Goal: Information Seeking & Learning: Find specific page/section

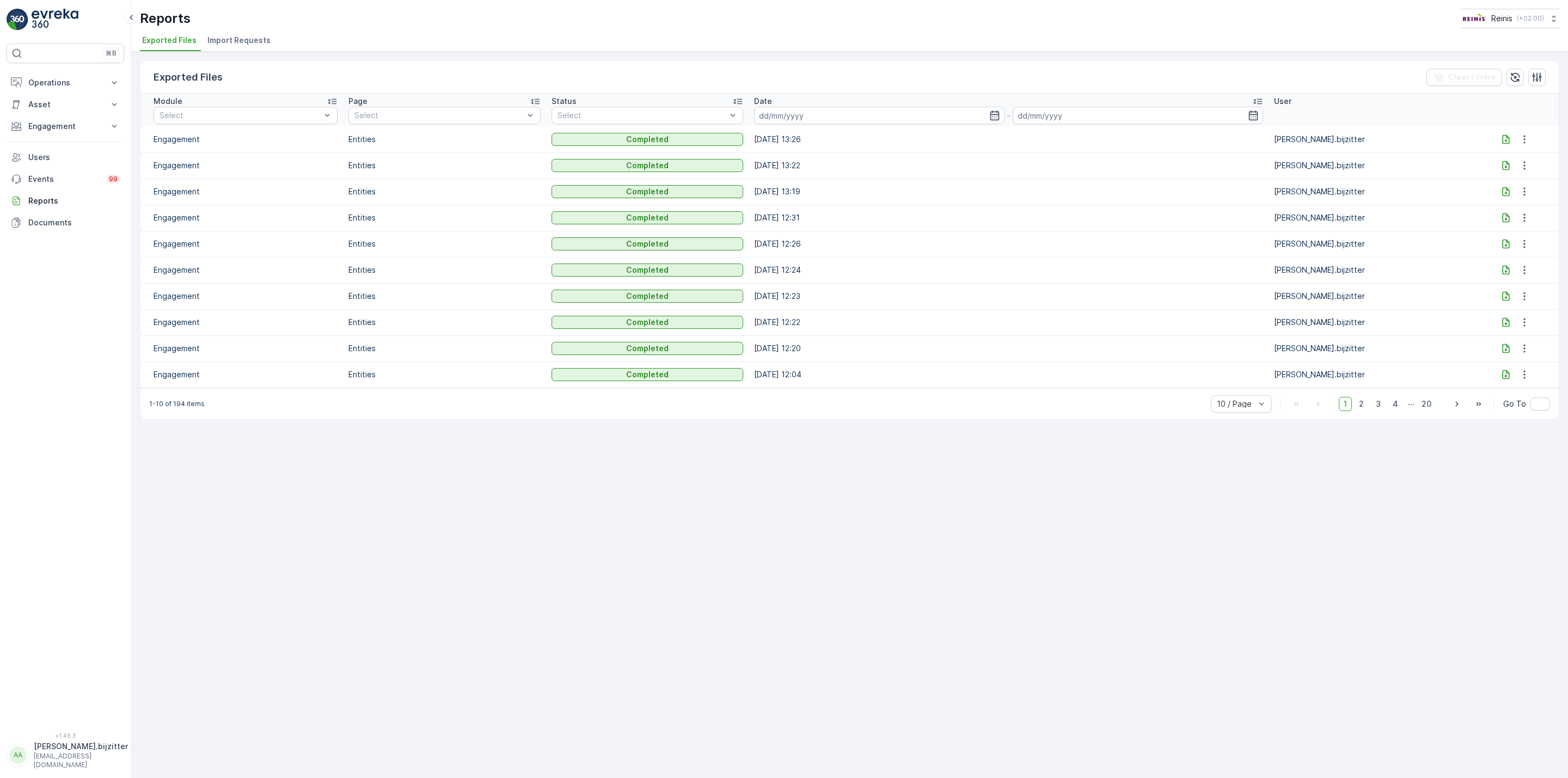
click at [828, 474] on div "Exported Files Clear Filters Module Select Page Select Status Select Date - Use…" at bounding box center [850, 415] width 1436 height 727
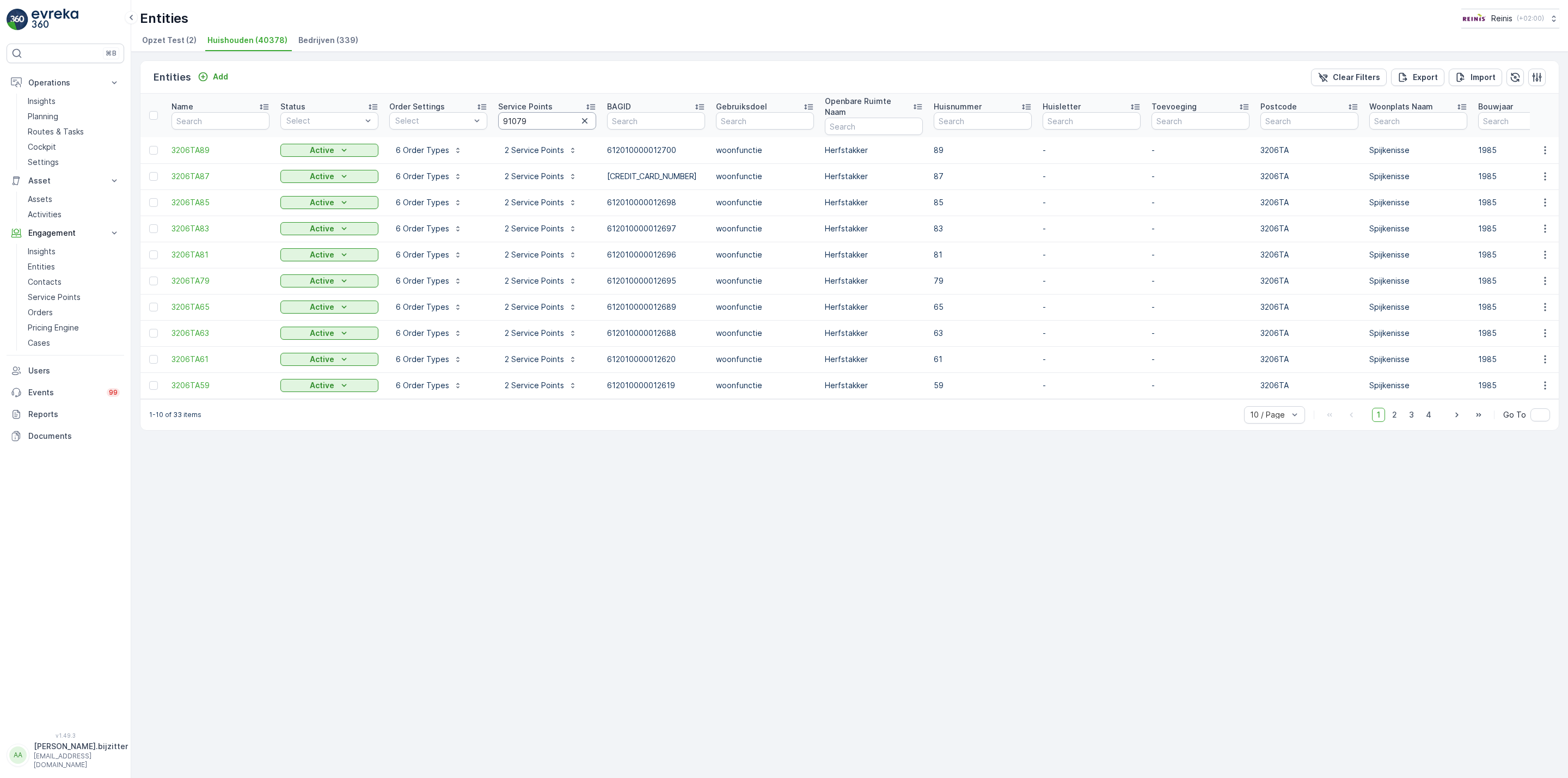
click at [515, 115] on input "91079" at bounding box center [547, 121] width 98 height 18
click at [515, 113] on input "91079" at bounding box center [547, 121] width 98 height 18
click at [566, 439] on div "Entities Add Clear Filters Export Import Name Status Select Order Settings Sele…" at bounding box center [850, 415] width 1436 height 727
click at [1426, 76] on p "Export" at bounding box center [1426, 77] width 25 height 11
click at [517, 116] on input "91079" at bounding box center [547, 121] width 98 height 18
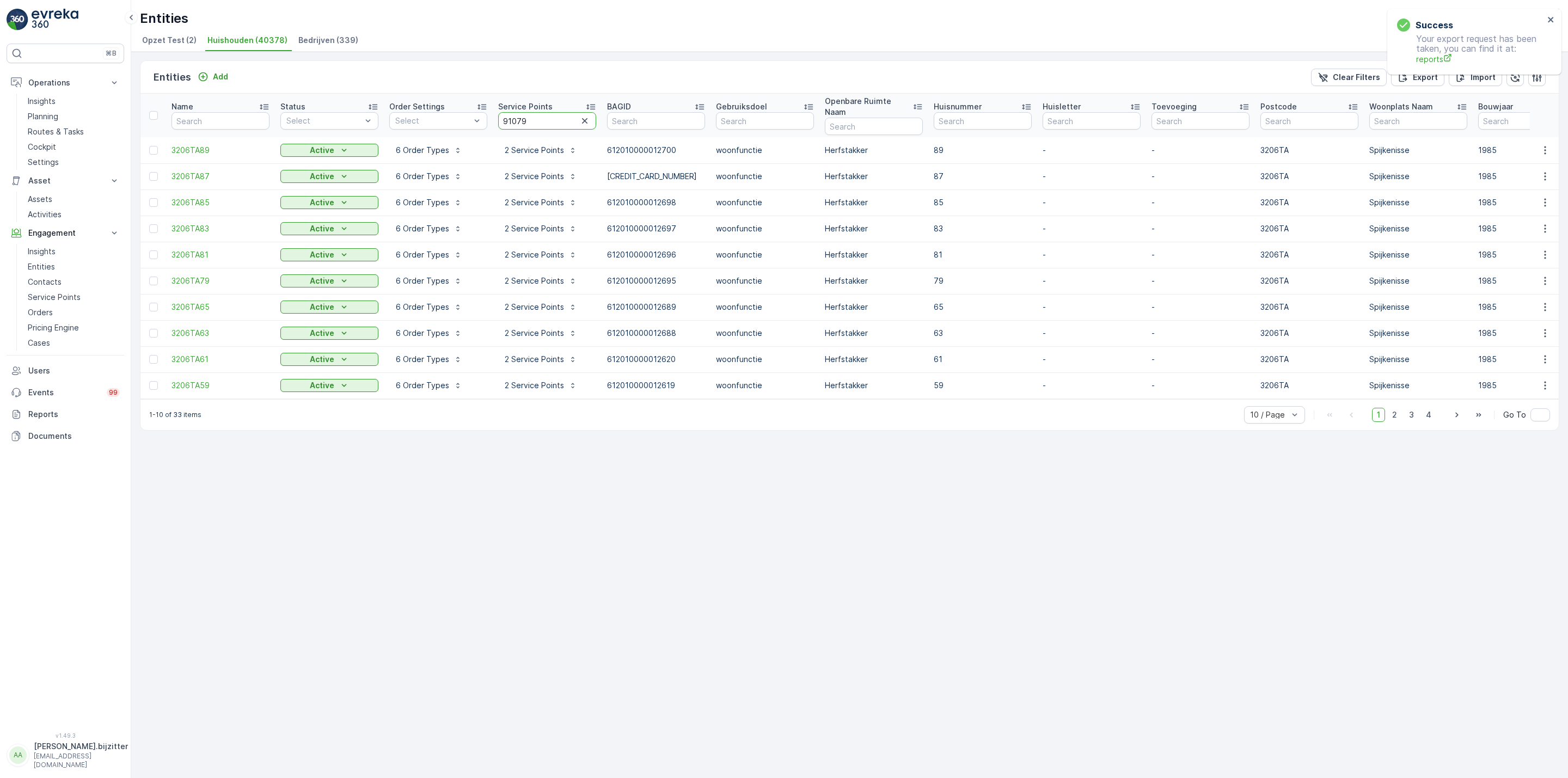
click at [517, 116] on input "91079" at bounding box center [547, 121] width 98 height 18
paste input "88357"
type input "88357"
click at [1415, 77] on p "Export" at bounding box center [1426, 77] width 25 height 11
click at [425, 529] on div "Entities Add Clear Filters Export Import Name Status Select Order Settings Sele…" at bounding box center [850, 415] width 1436 height 727
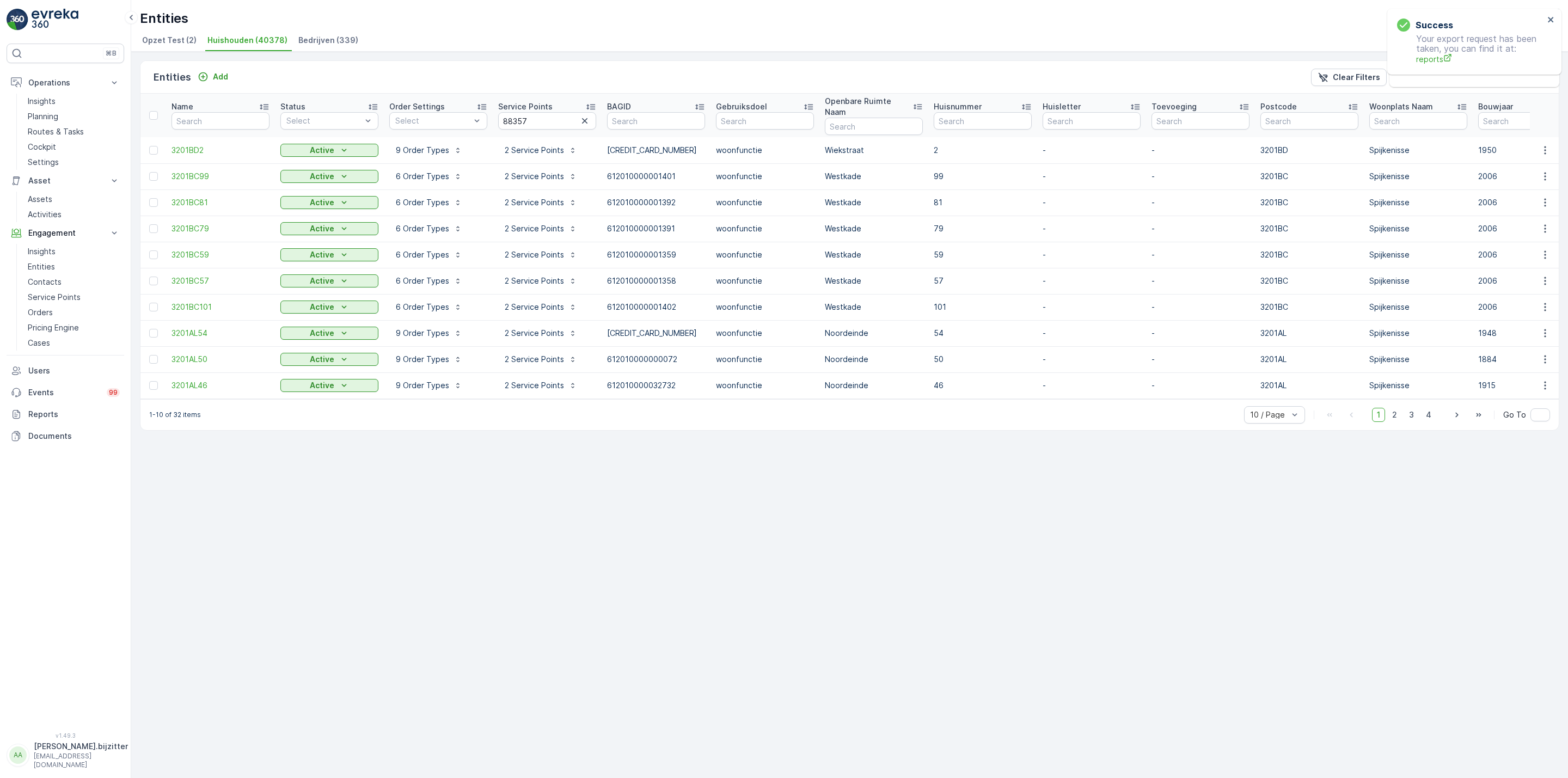
click at [416, 433] on div "Entities Add Clear Filters Export Import Name Status Select Order Settings Sele…" at bounding box center [850, 415] width 1436 height 727
click at [284, 485] on div "Entities Add Clear Filters Export Import Name Status Select Order Settings Sele…" at bounding box center [850, 415] width 1436 height 727
click at [38, 116] on p "Planning" at bounding box center [43, 116] width 30 height 11
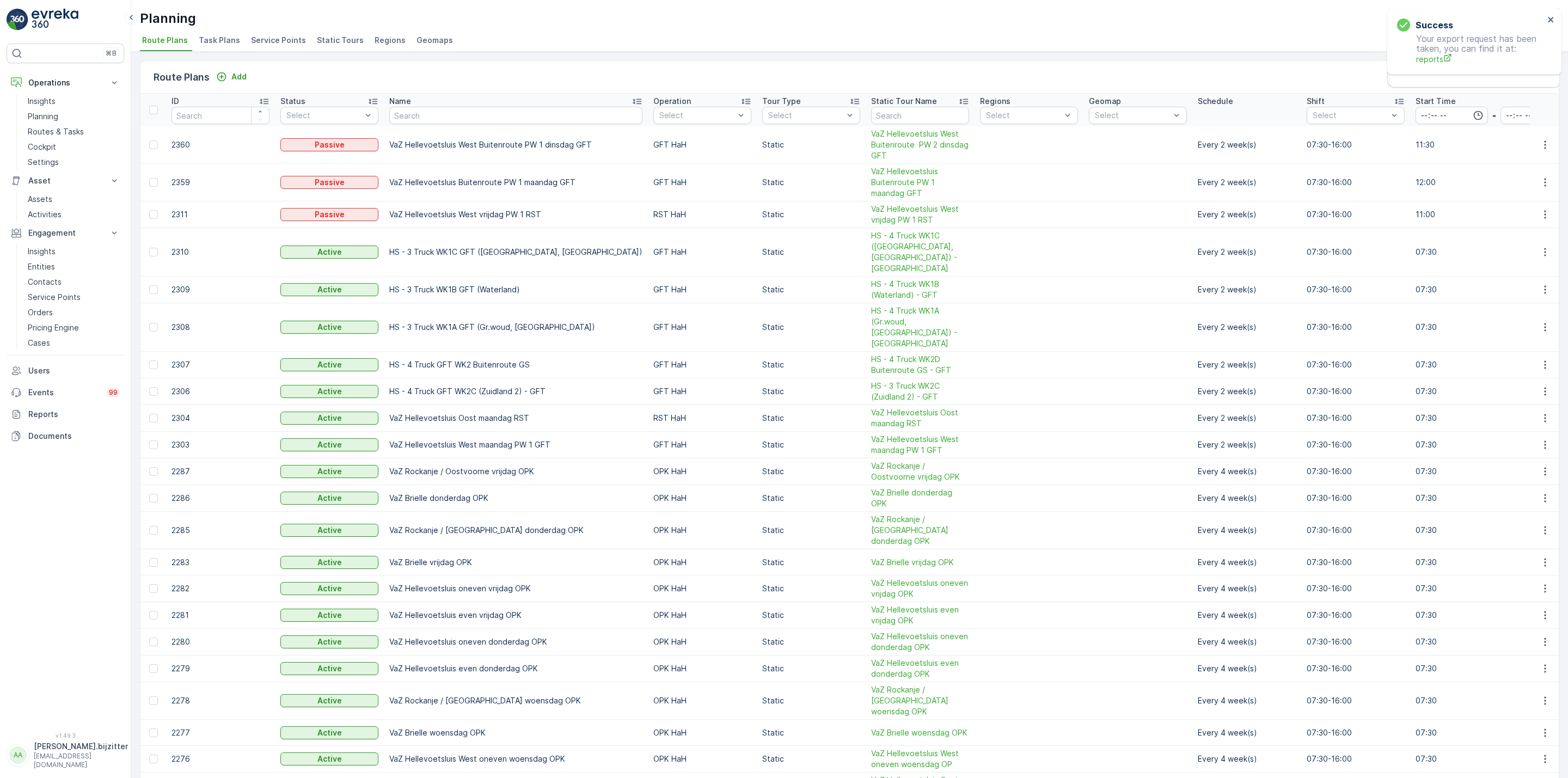
click at [275, 40] on span "Service Points" at bounding box center [278, 40] width 55 height 11
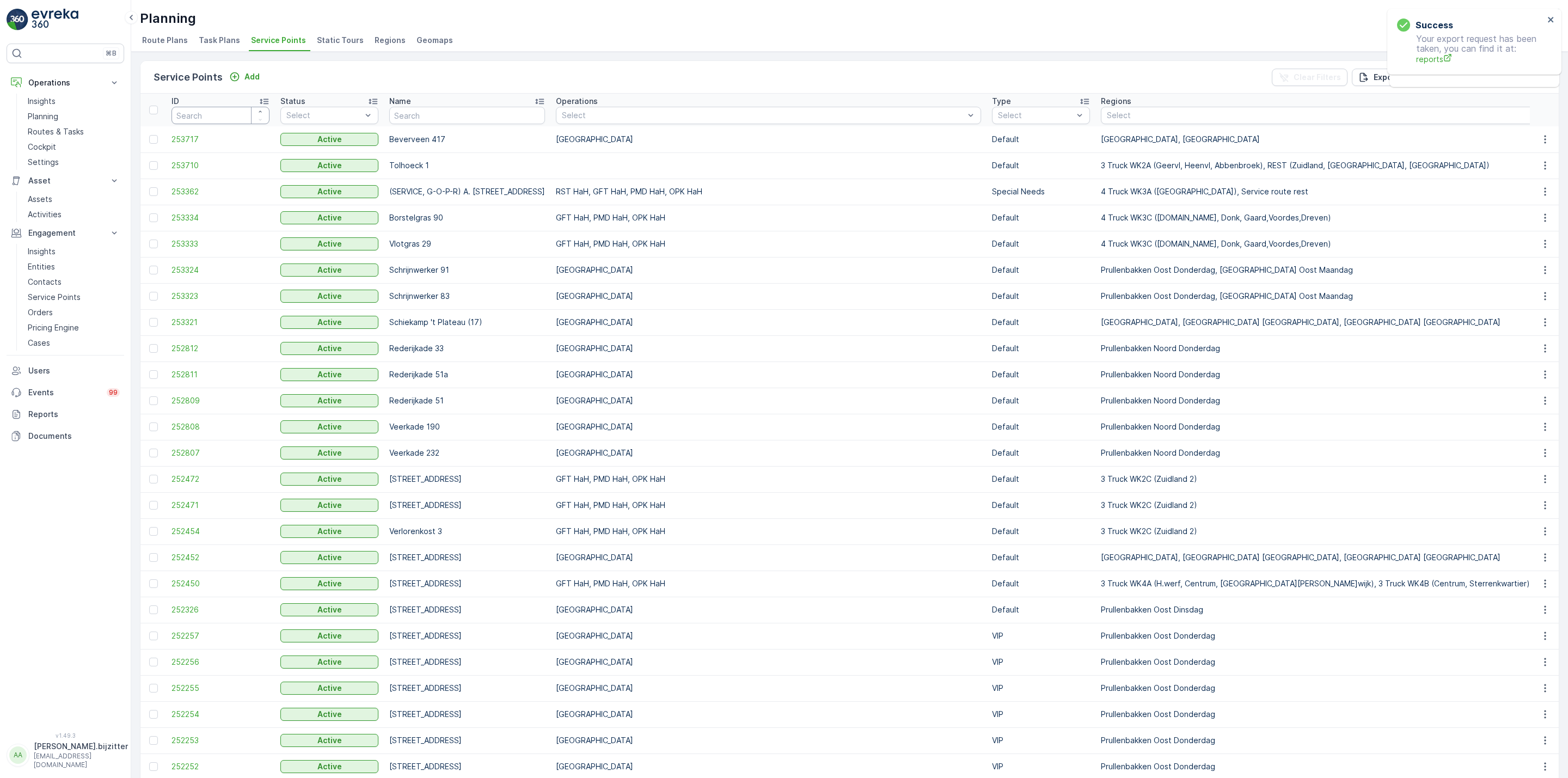
click at [223, 116] on input "number" at bounding box center [220, 115] width 98 height 18
click at [196, 111] on input "number" at bounding box center [220, 115] width 98 height 18
click at [196, 113] on input "number" at bounding box center [220, 115] width 98 height 18
click at [223, 113] on input "number" at bounding box center [220, 115] width 98 height 18
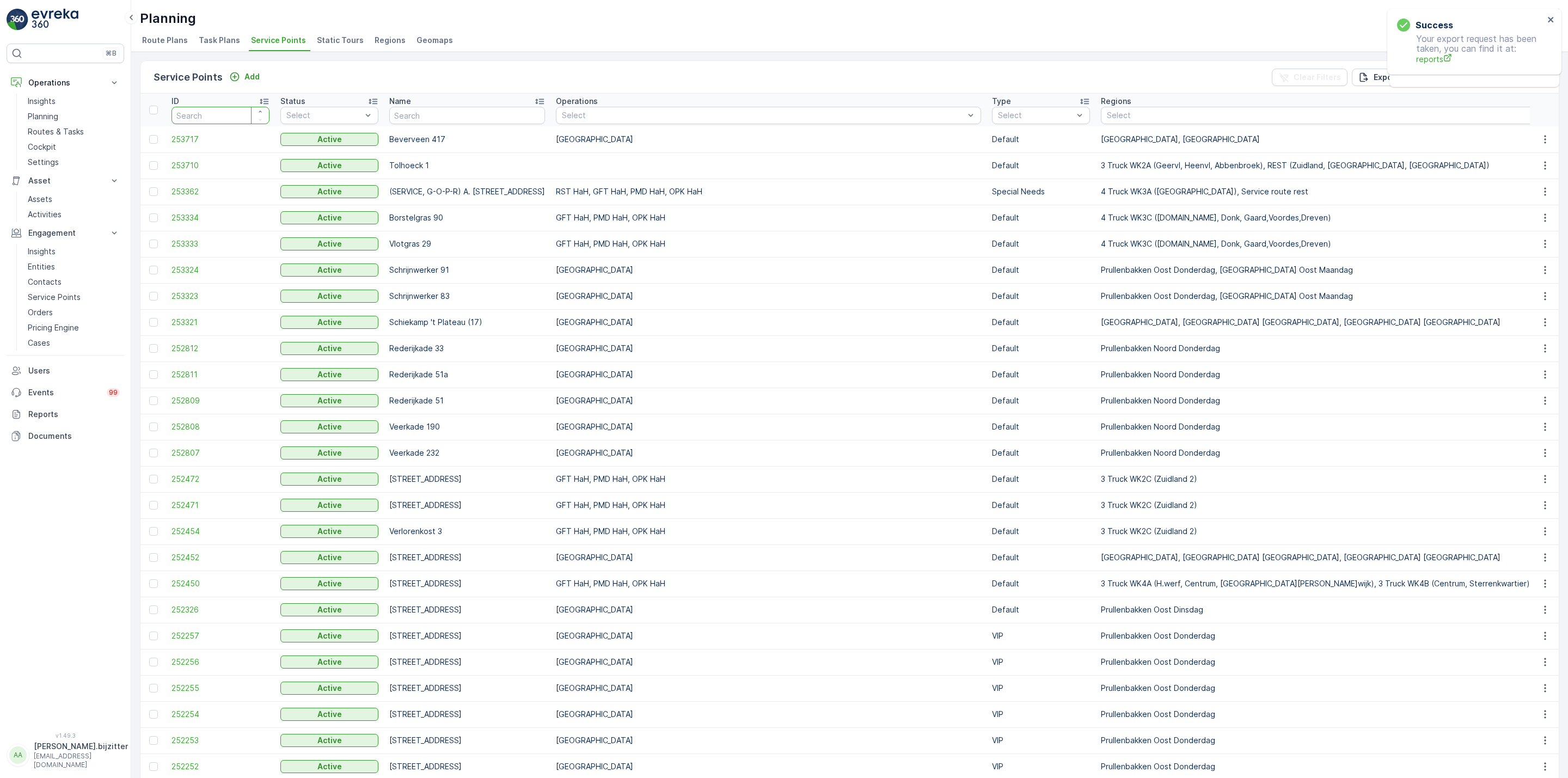
paste input "109970"
type input "109970"
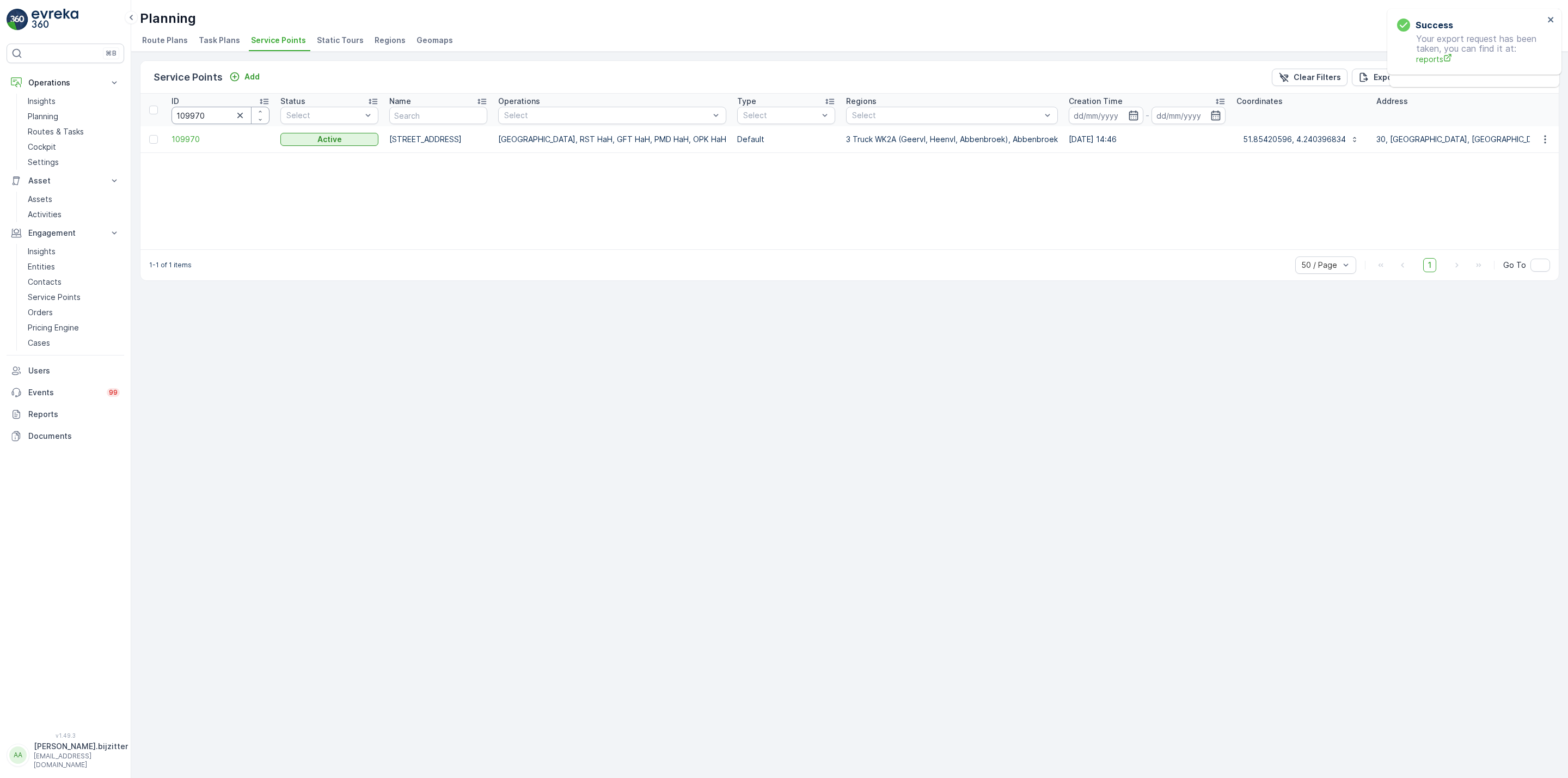
click at [214, 119] on input "109970" at bounding box center [220, 115] width 98 height 18
click at [214, 118] on input "109970" at bounding box center [220, 115] width 98 height 18
paste input "98157"
type input "98157"
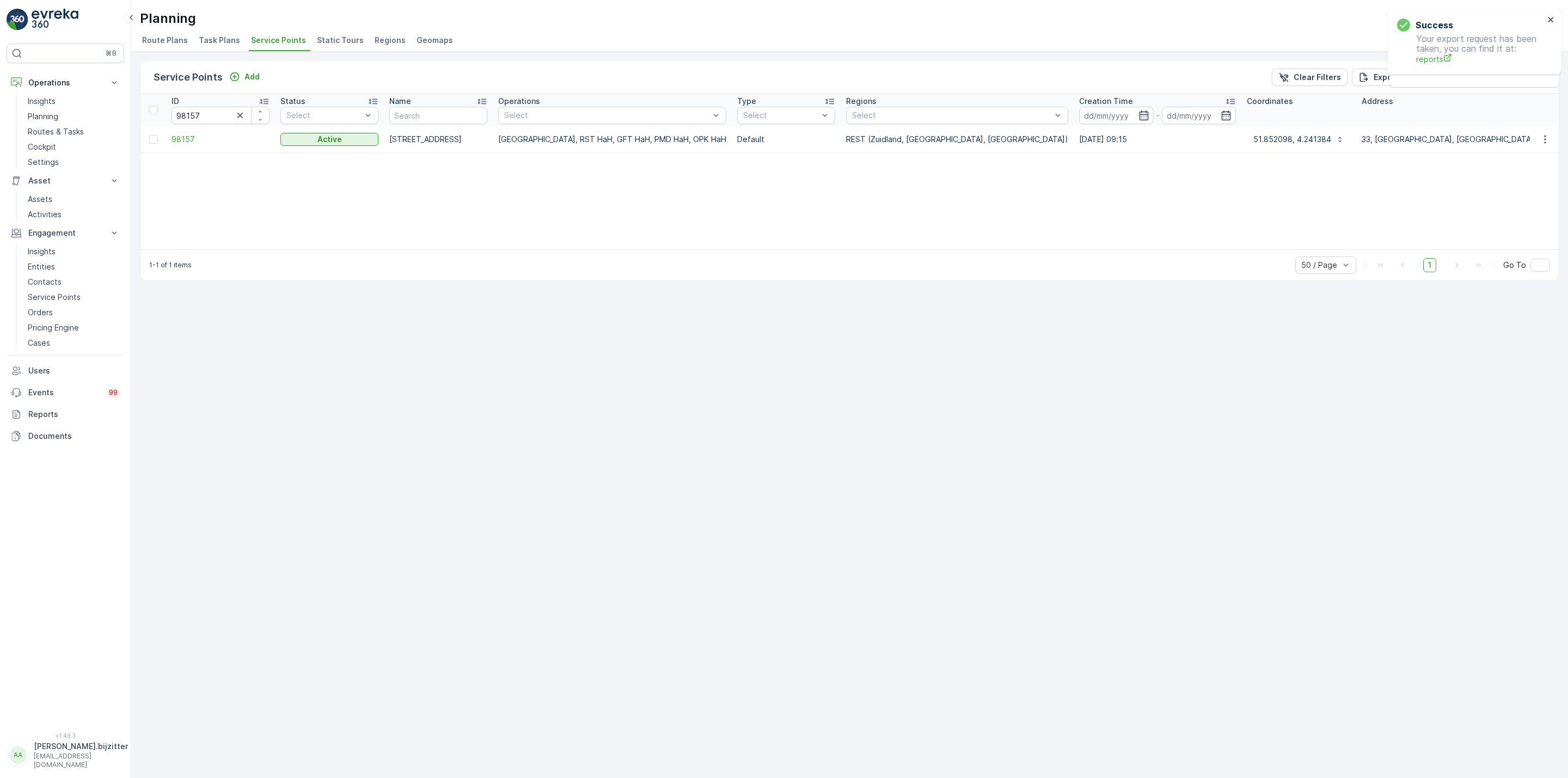
drag, startPoint x: 212, startPoint y: 456, endPoint x: 212, endPoint y: 448, distance: 8.0
click at [213, 453] on div "Service Points Add Clear Filters Export Import ID 98157 Status Select Name Oper…" at bounding box center [850, 415] width 1436 height 727
click at [52, 298] on p "Service Points" at bounding box center [54, 297] width 53 height 11
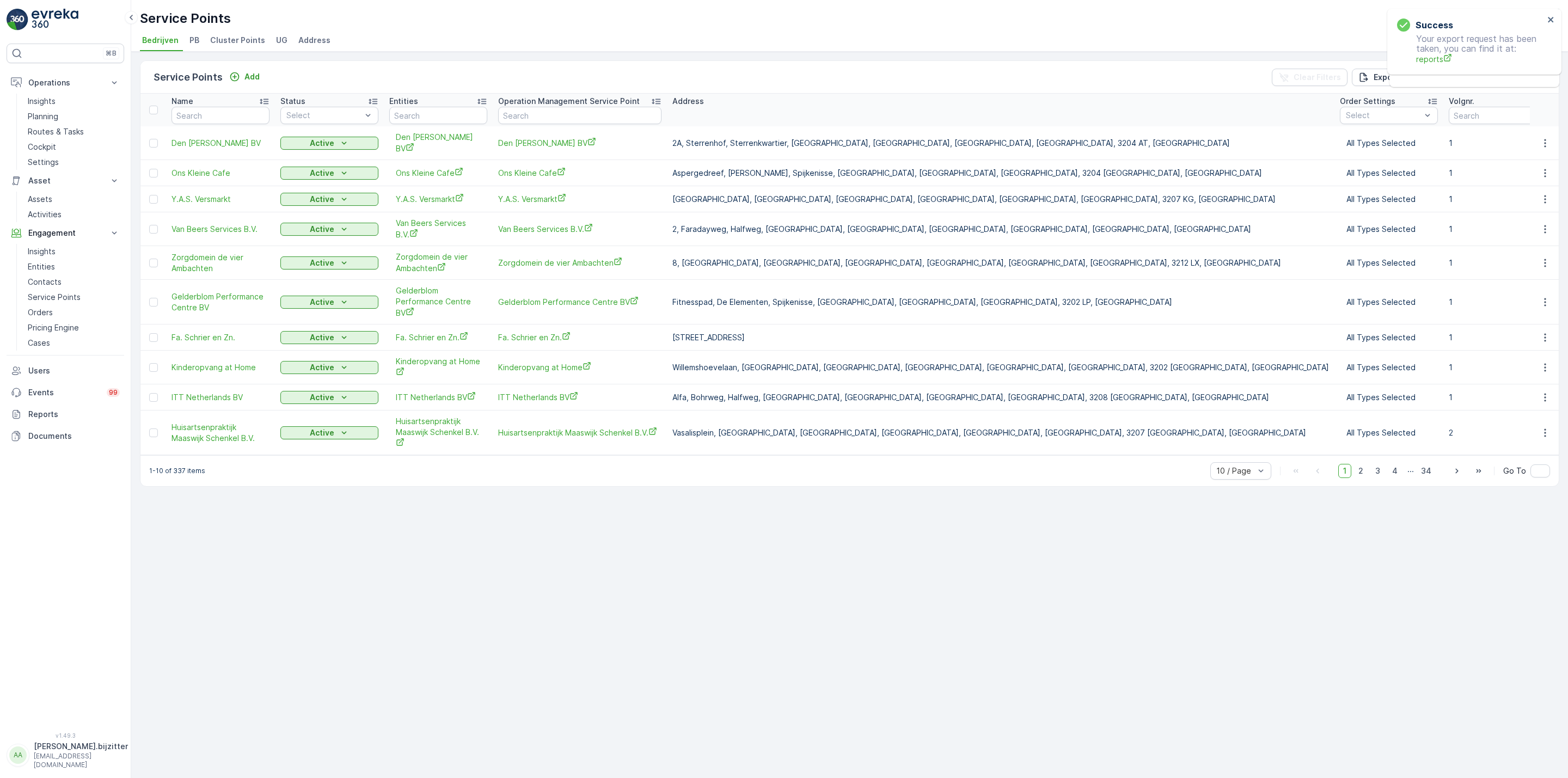
click at [239, 38] on span "Cluster Points" at bounding box center [237, 40] width 55 height 11
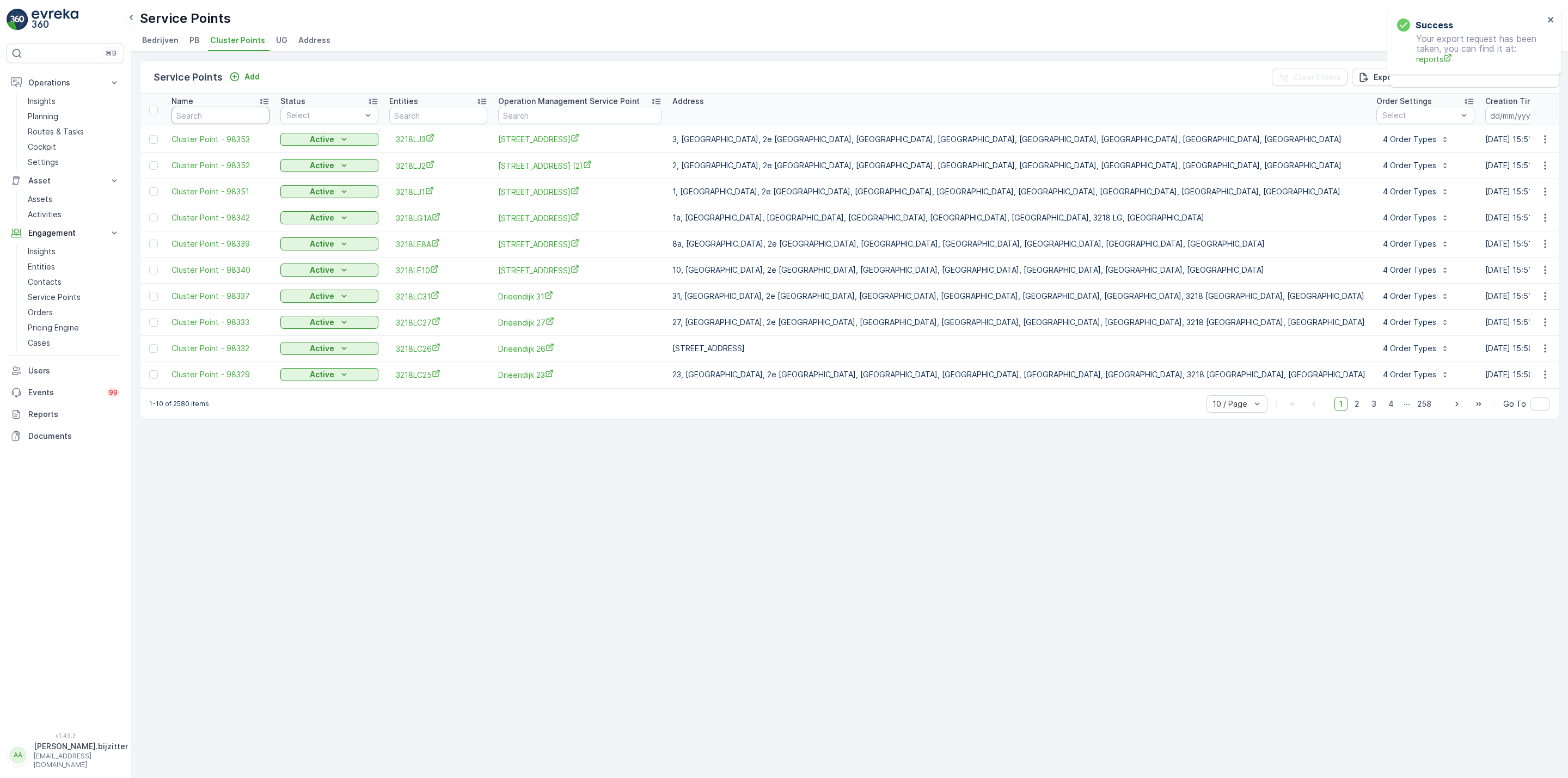
click at [232, 118] on input "text" at bounding box center [220, 115] width 98 height 18
paste input "Cluster Point - 98157"
type input "Cluster Point - 98157"
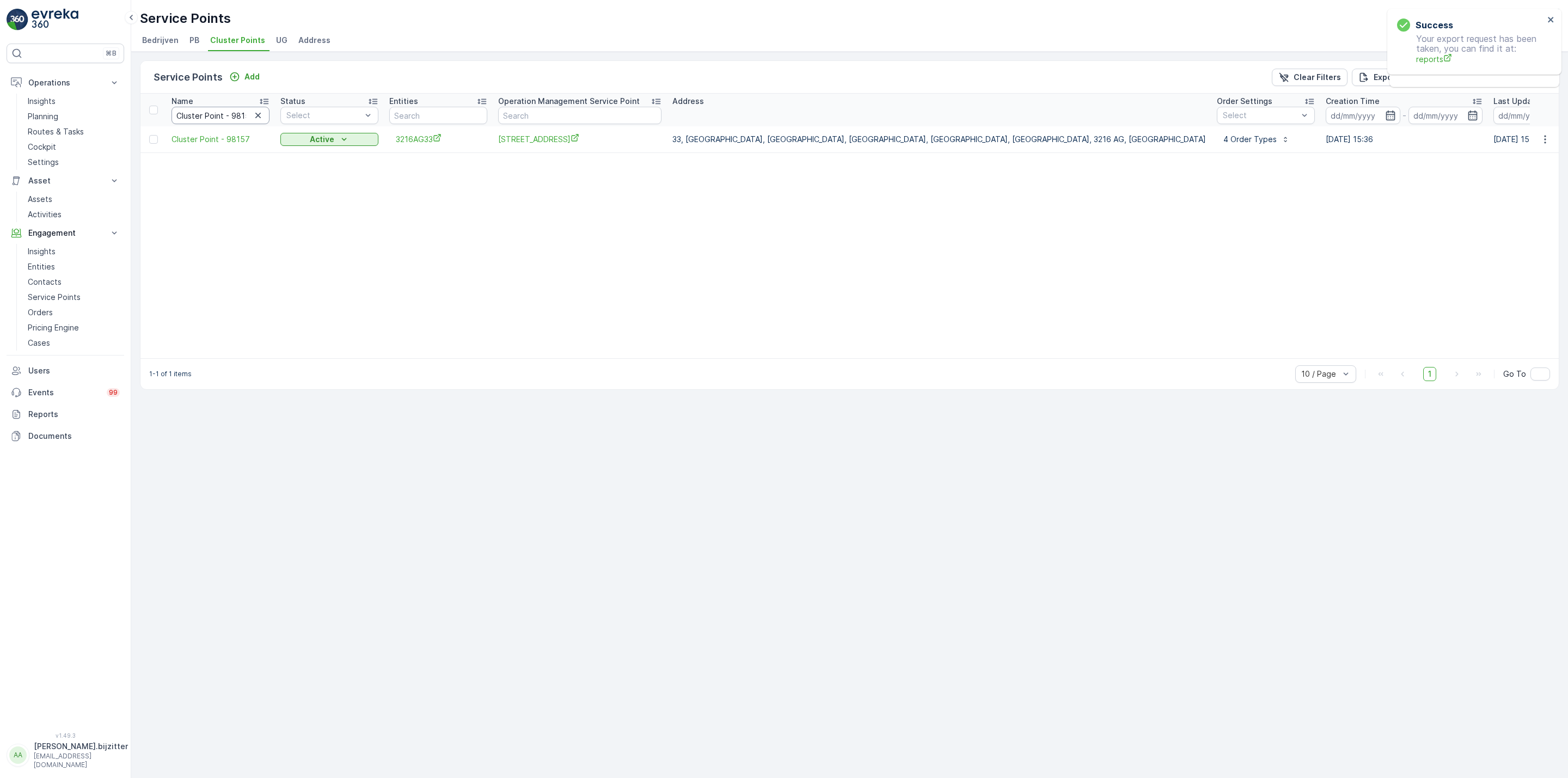
click at [214, 119] on input "Cluster Point - 98157" at bounding box center [220, 115] width 98 height 18
paste input "204"
type input "Cluster Point - 98204"
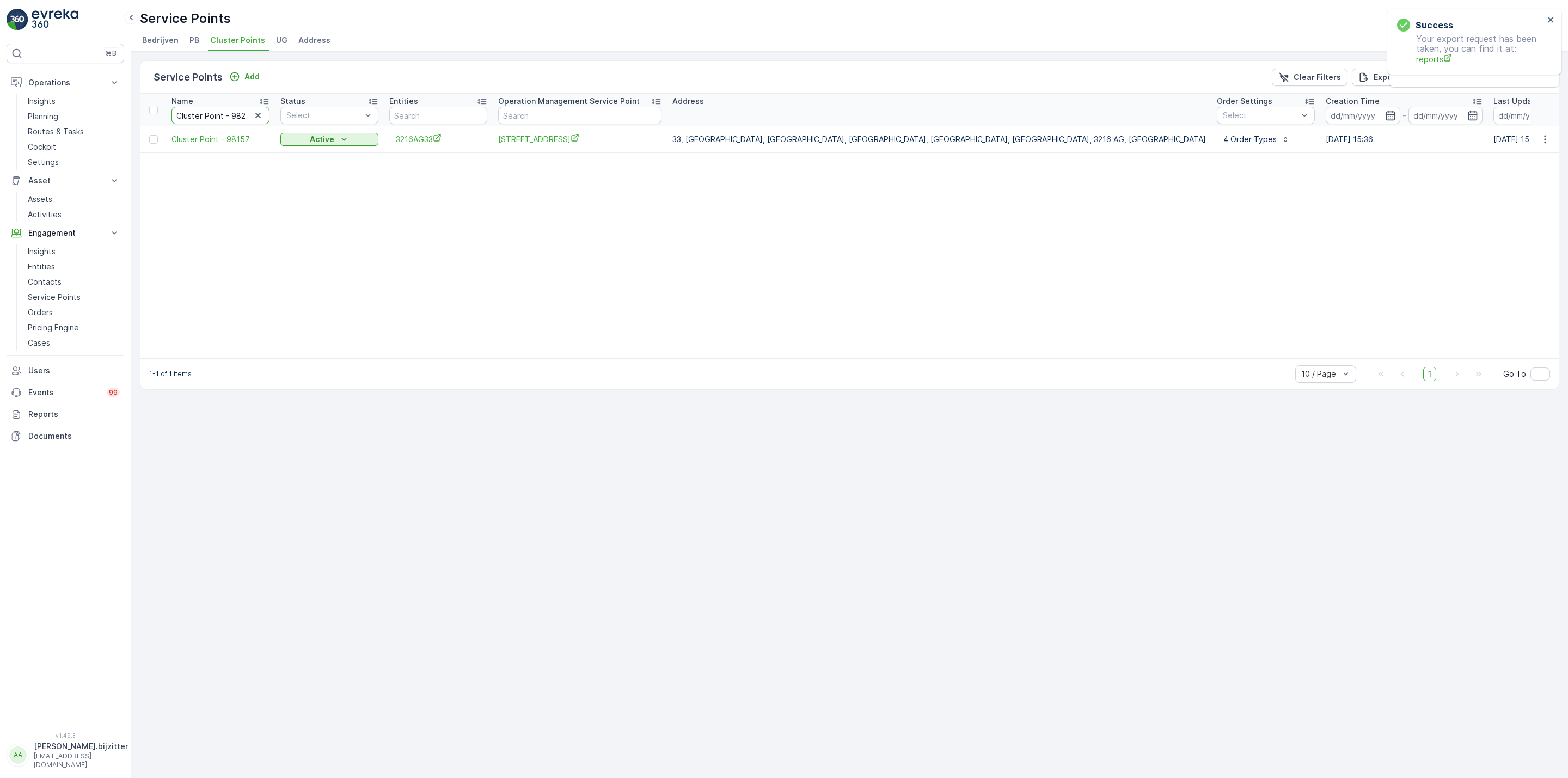
scroll to position [0, 5]
click at [207, 110] on input "Cluster Point - 98204" at bounding box center [220, 115] width 98 height 18
paste input "39"
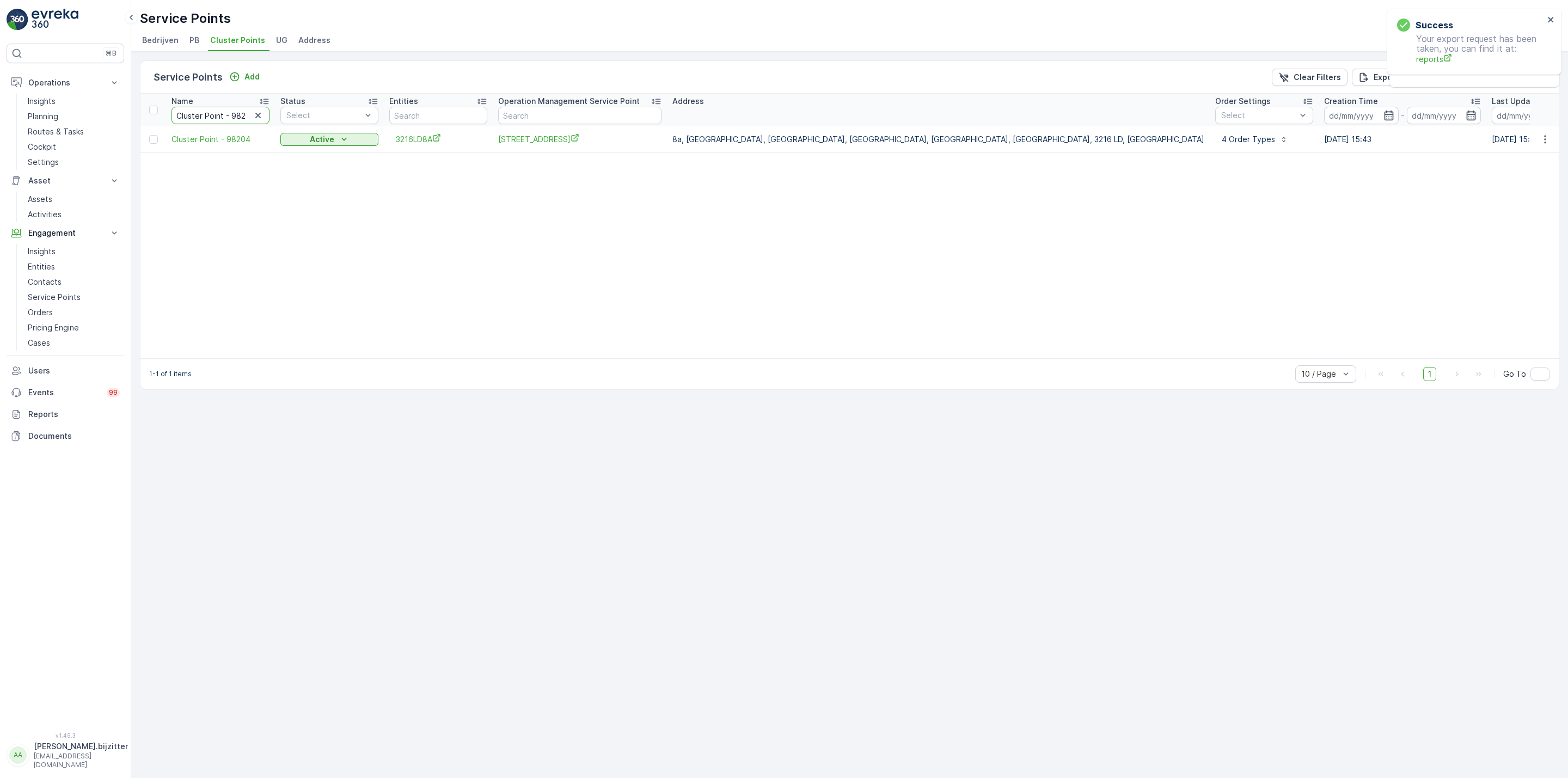
type input "Cluster Point - 98239"
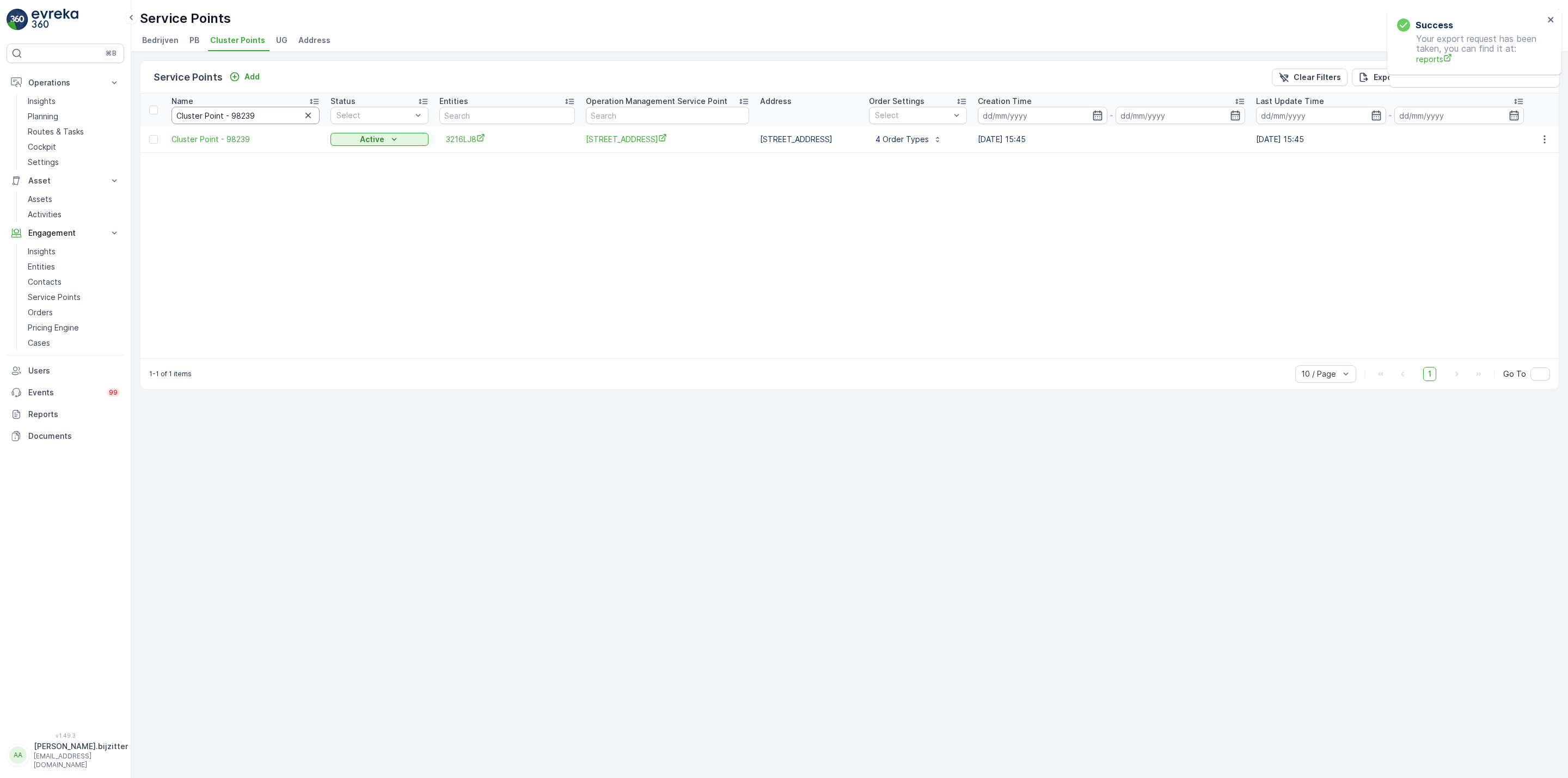
click at [226, 118] on input "Cluster Point - 98239" at bounding box center [245, 115] width 148 height 18
paste input "76"
type input "Cluster Point - 98276"
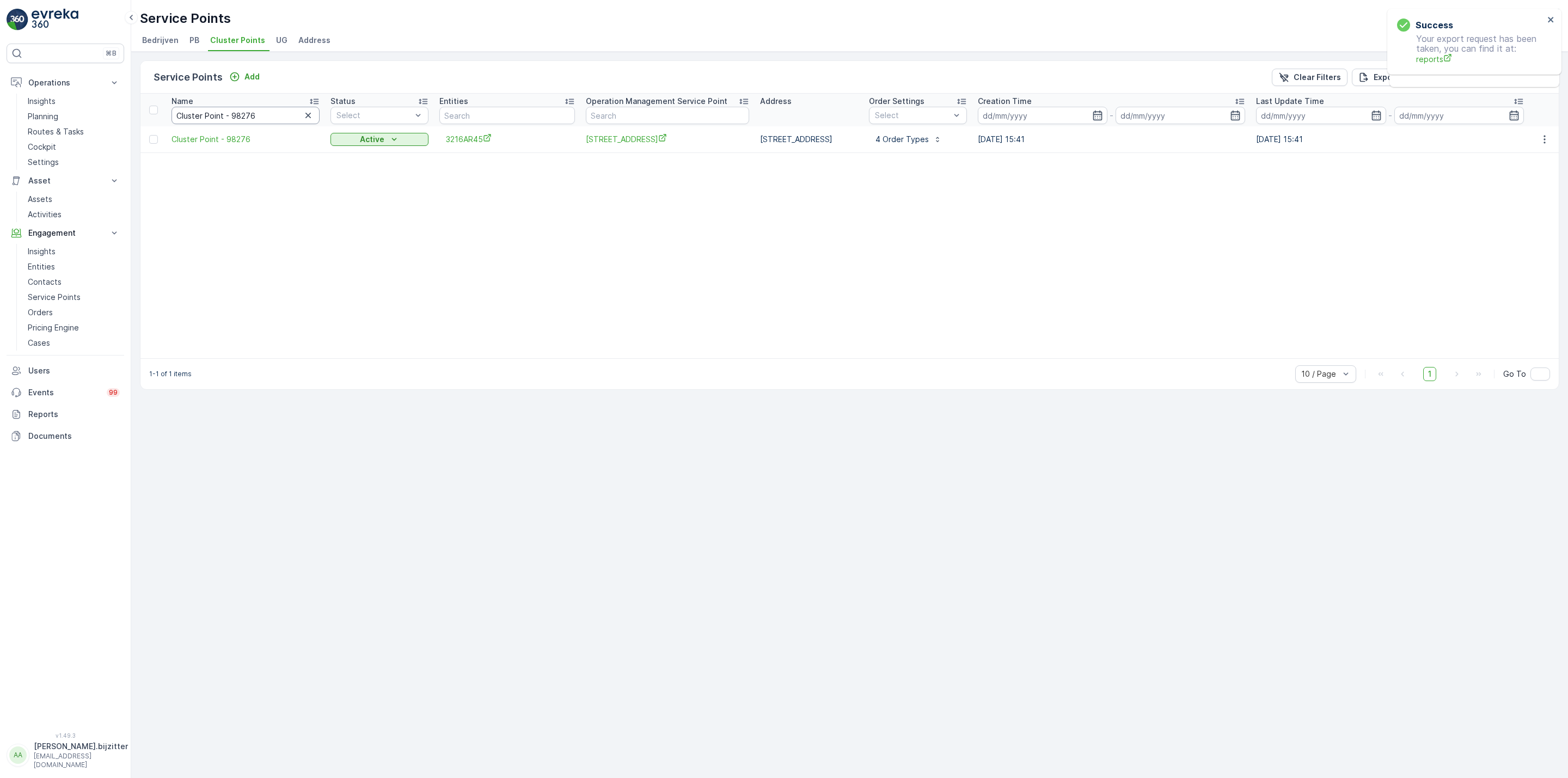
click at [214, 111] on input "Cluster Point - 98276" at bounding box center [245, 115] width 148 height 18
paste input "929"
type input "Cluster Point - 98929"
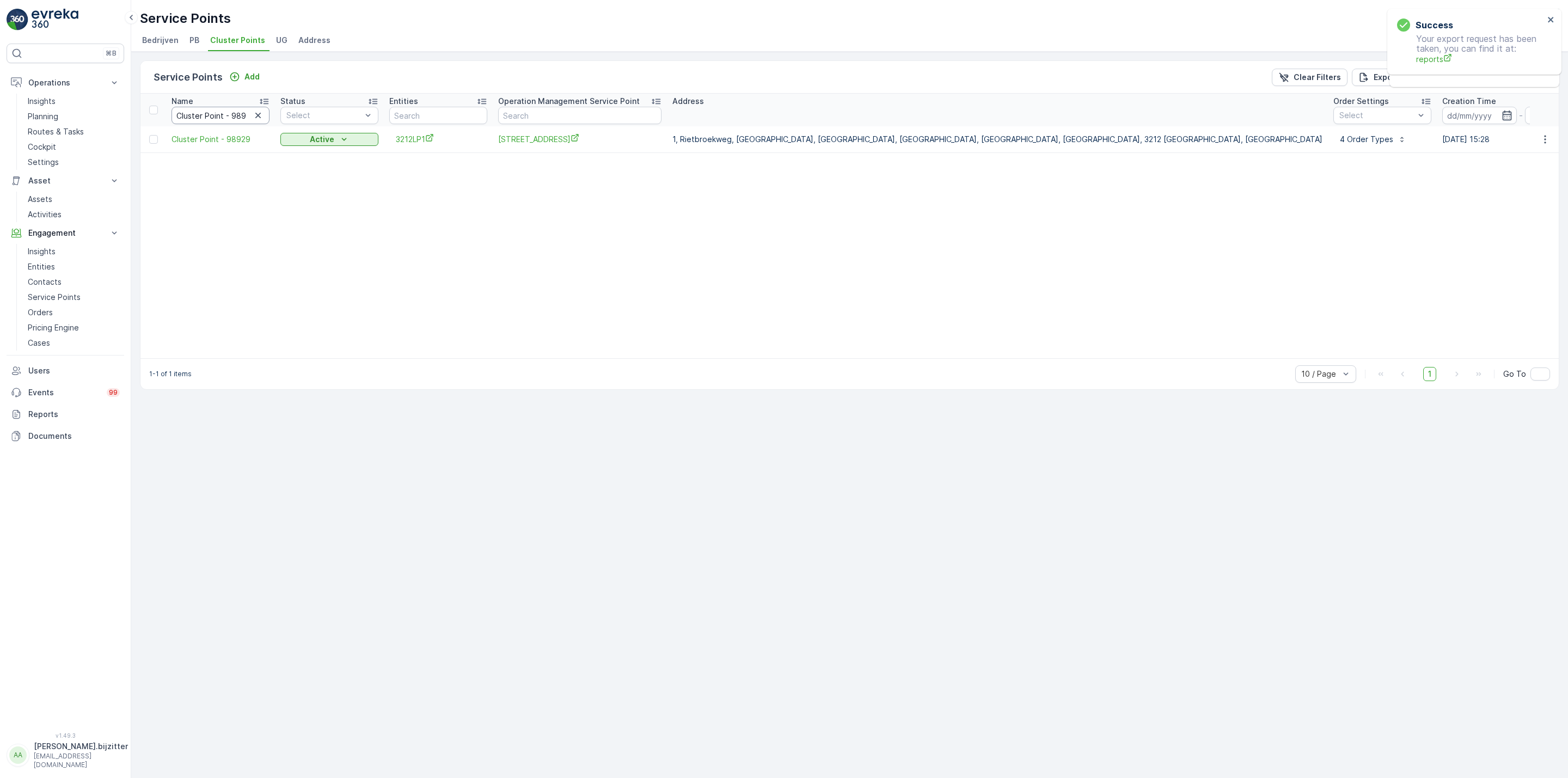
click at [207, 111] on input "Cluster Point - 98929" at bounding box center [220, 115] width 98 height 18
paste input "110224"
type input "Cluster Point - 110224"
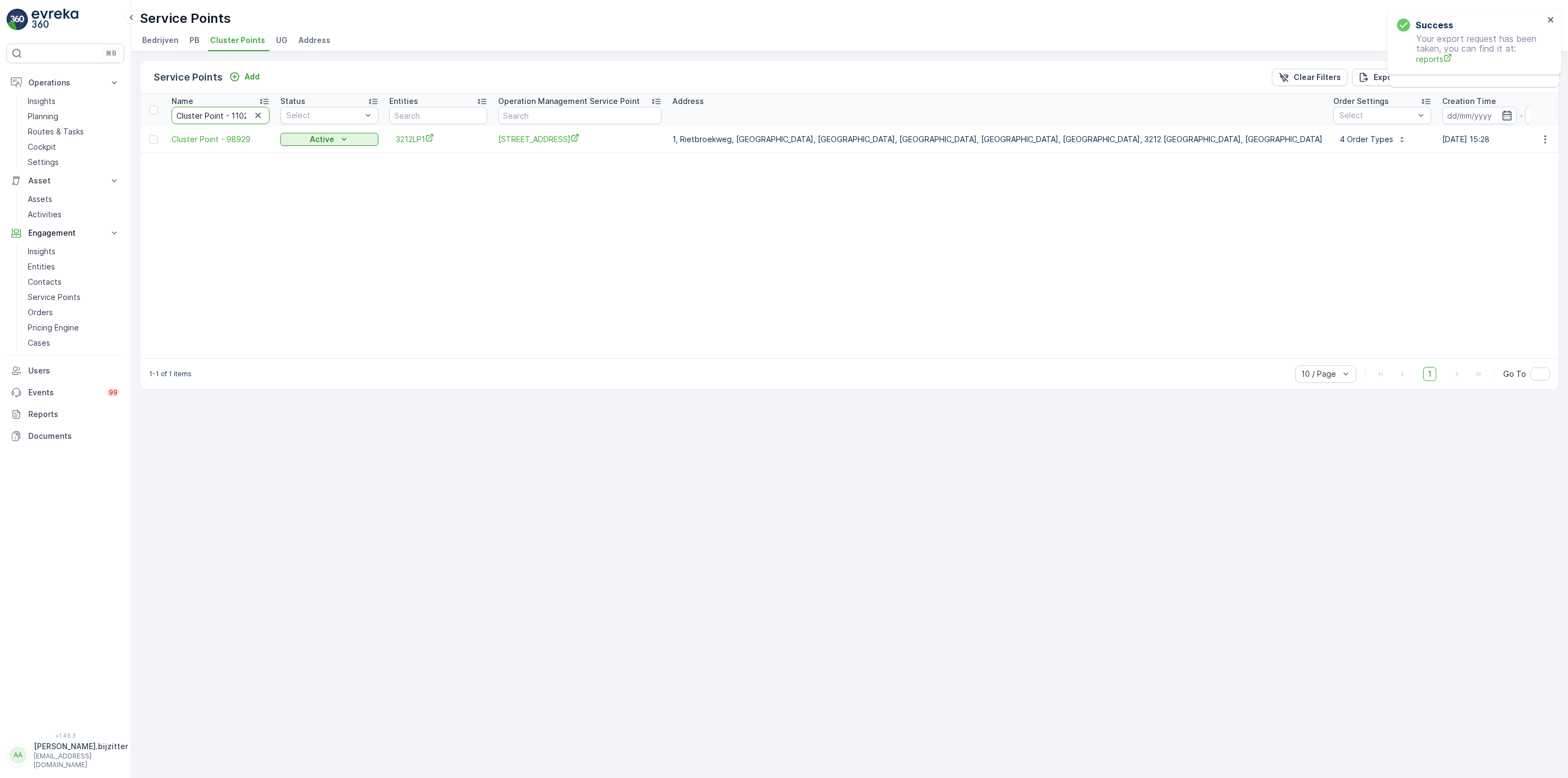
scroll to position [0, 3]
click at [547, 136] on span "Koekendorpseweg 1A 3214 LE" at bounding box center [580, 139] width 164 height 12
click at [188, 116] on input "Cluster Point - 110224" at bounding box center [220, 115] width 98 height 18
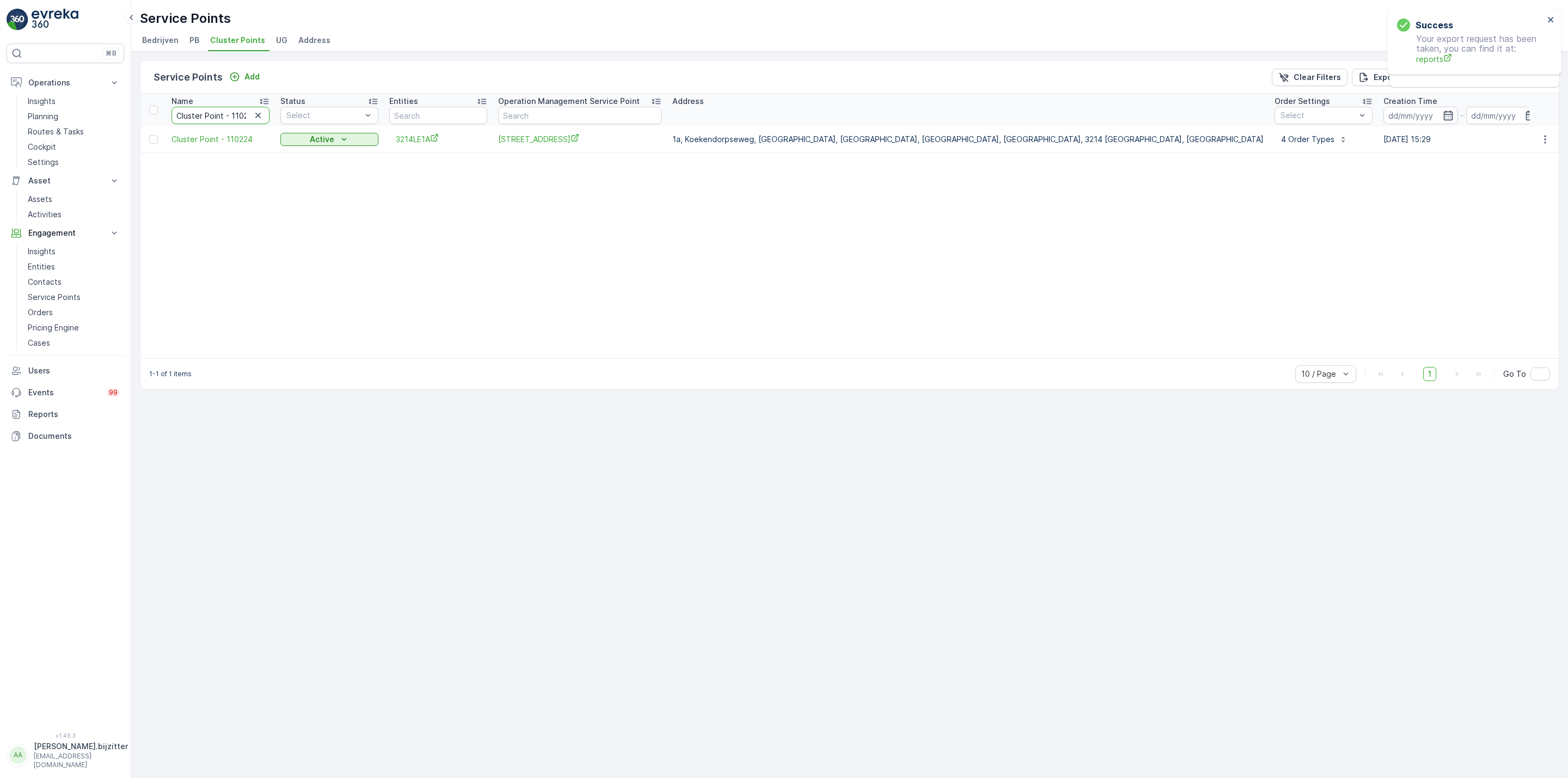
paste input "98157"
type input "Cluster Point - 98157"
click at [556, 141] on span "Gemeenlandsedijk Noord 33" at bounding box center [580, 139] width 164 height 12
click at [238, 110] on input "Cluster Point - 98157" at bounding box center [220, 115] width 98 height 18
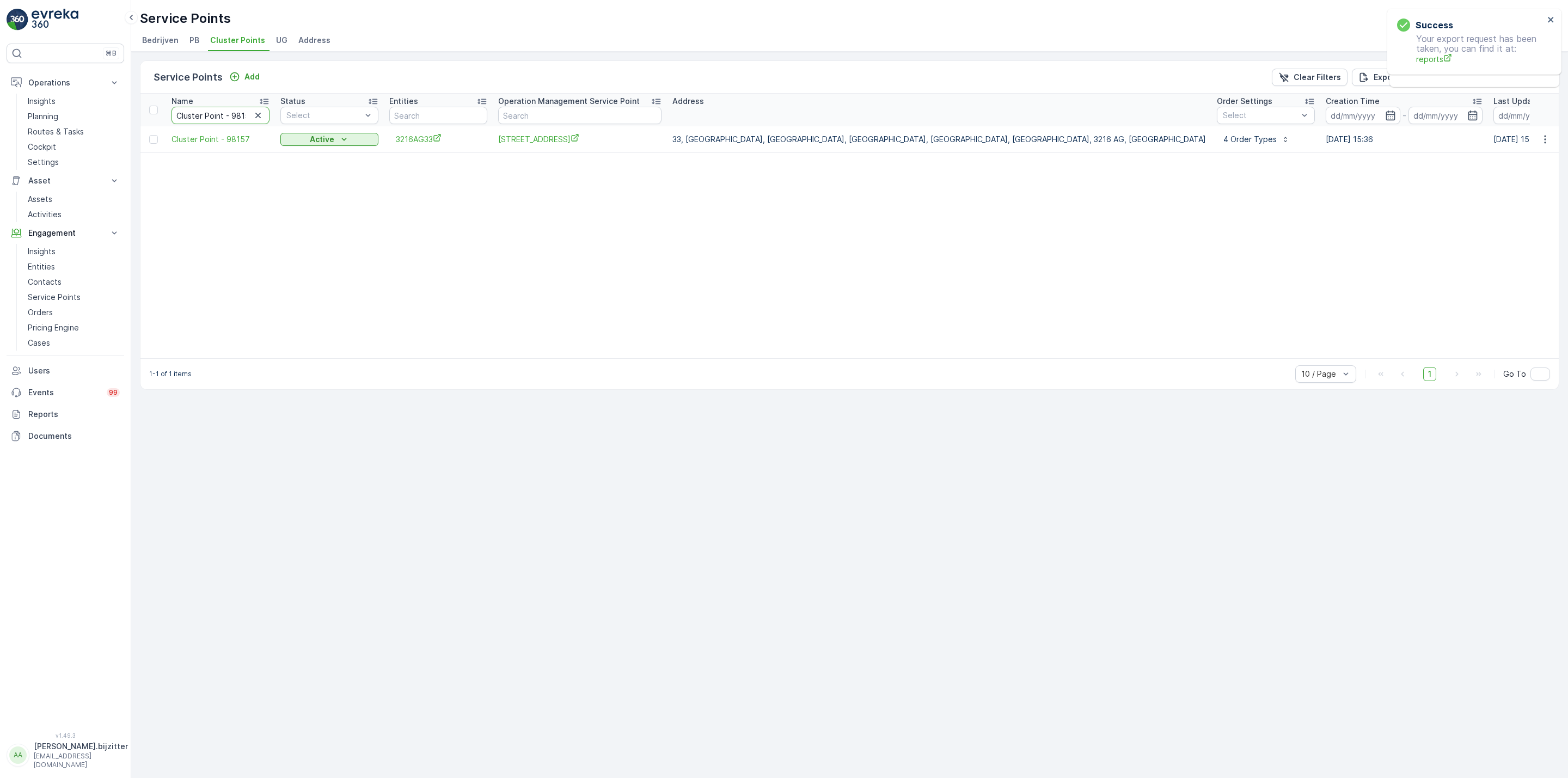
click at [238, 110] on input "Cluster Point - 98157" at bounding box center [220, 115] width 98 height 18
paste input "86"
type input "Cluster Point - 98186"
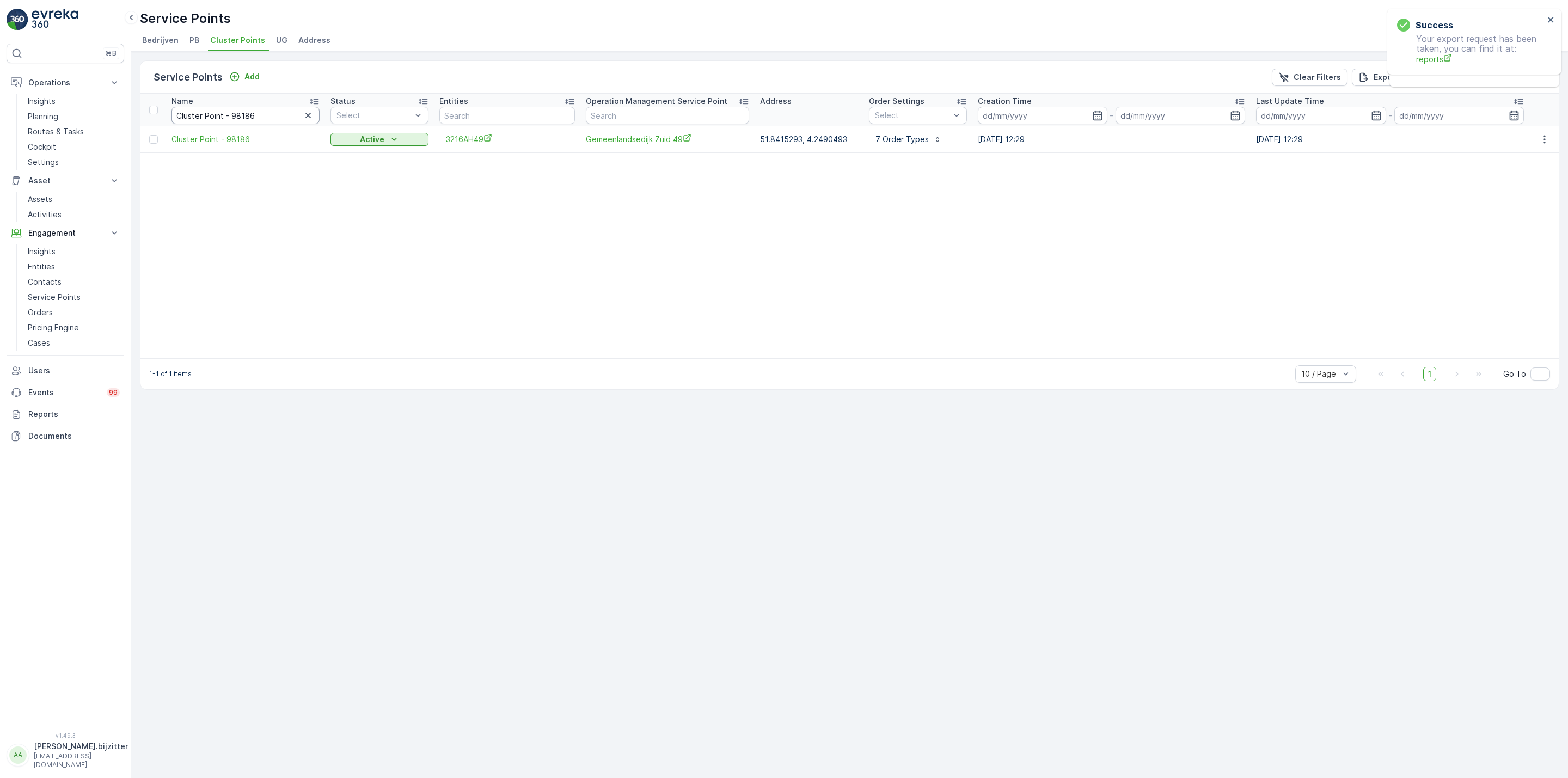
click at [255, 116] on input "Cluster Point - 98186" at bounding box center [245, 115] width 148 height 18
paste input "235"
type input "Cluster Point - 98235"
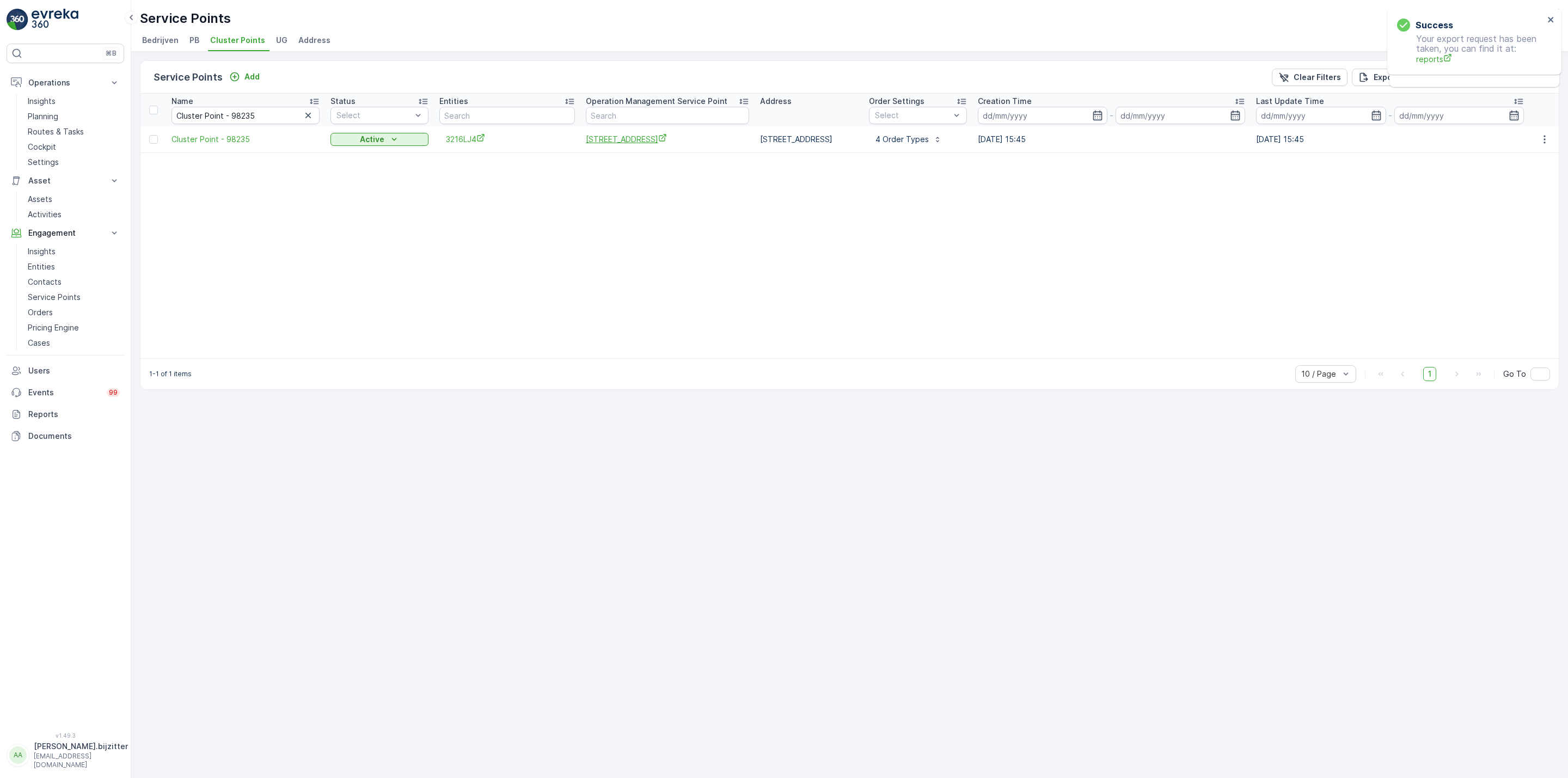
click at [586, 142] on span "Nieuwlandseweg 4" at bounding box center [668, 139] width 164 height 12
click at [207, 118] on input "Cluster Point - 98235" at bounding box center [245, 115] width 148 height 18
paste input "98164"
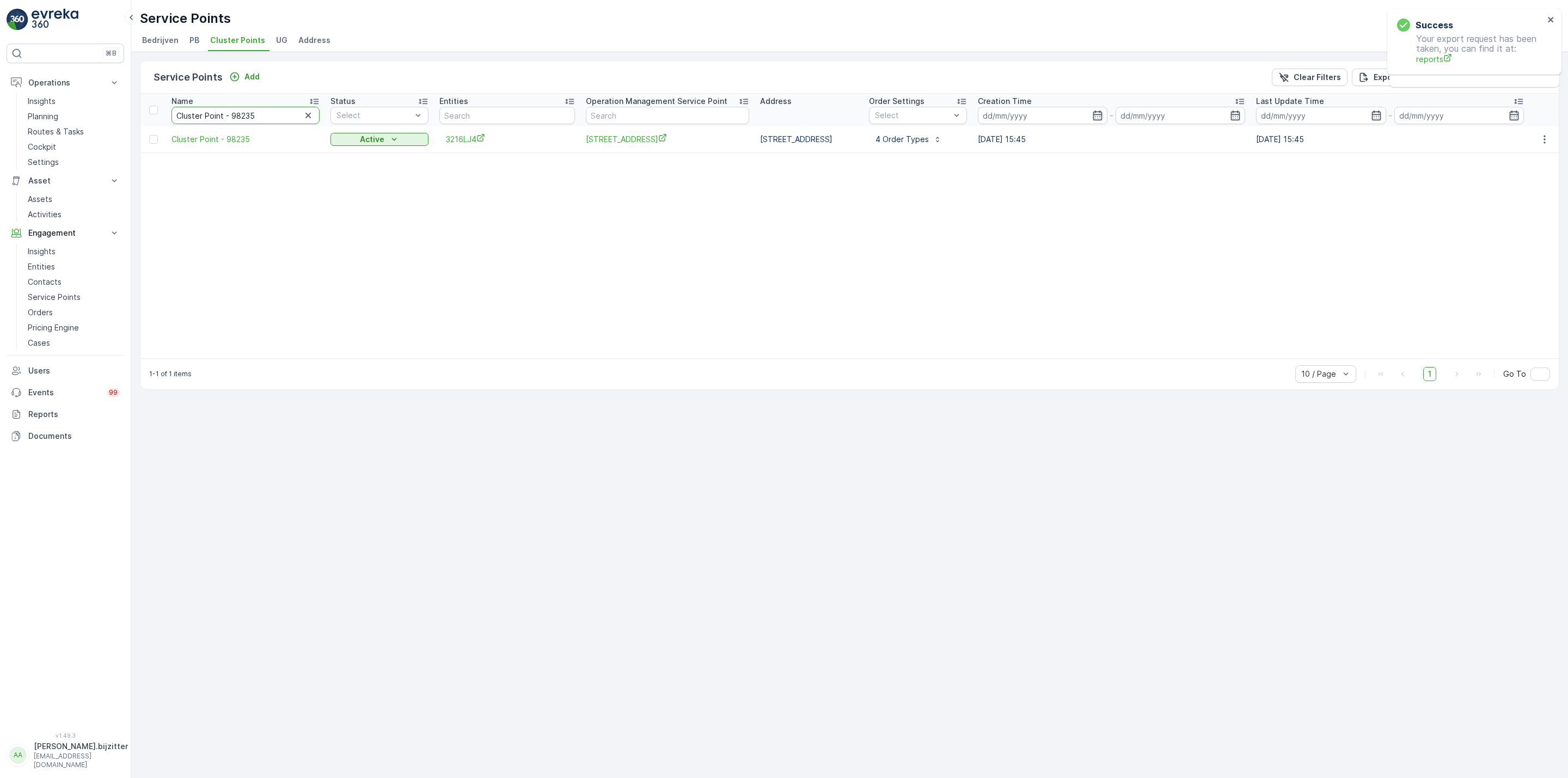
type input "98164"
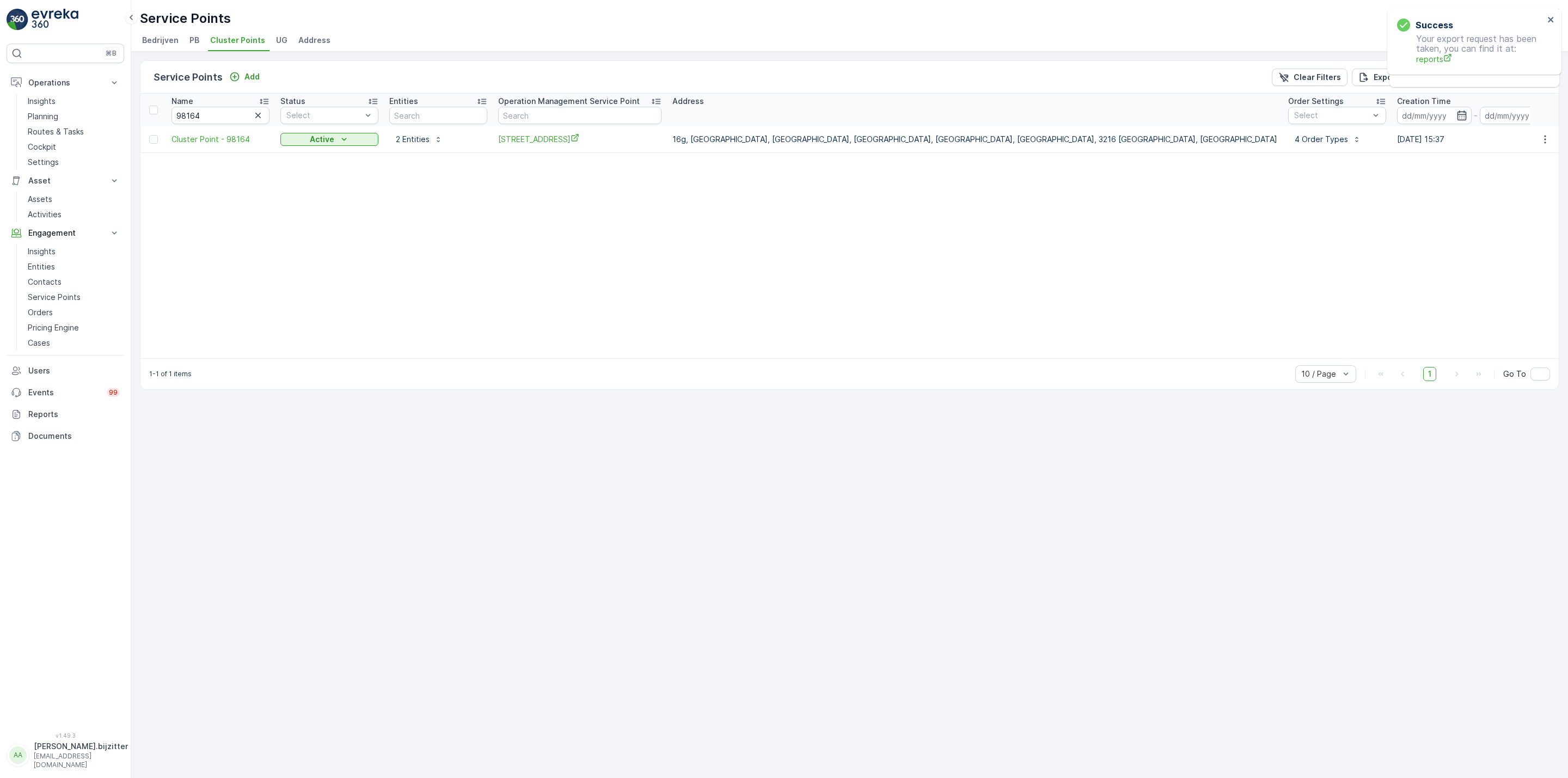
click at [461, 341] on table "Name 98164 Status Select Entities Operation Management Service Point Address Or…" at bounding box center [948, 226] width 1616 height 265
click at [50, 270] on p "Entities" at bounding box center [41, 266] width 27 height 11
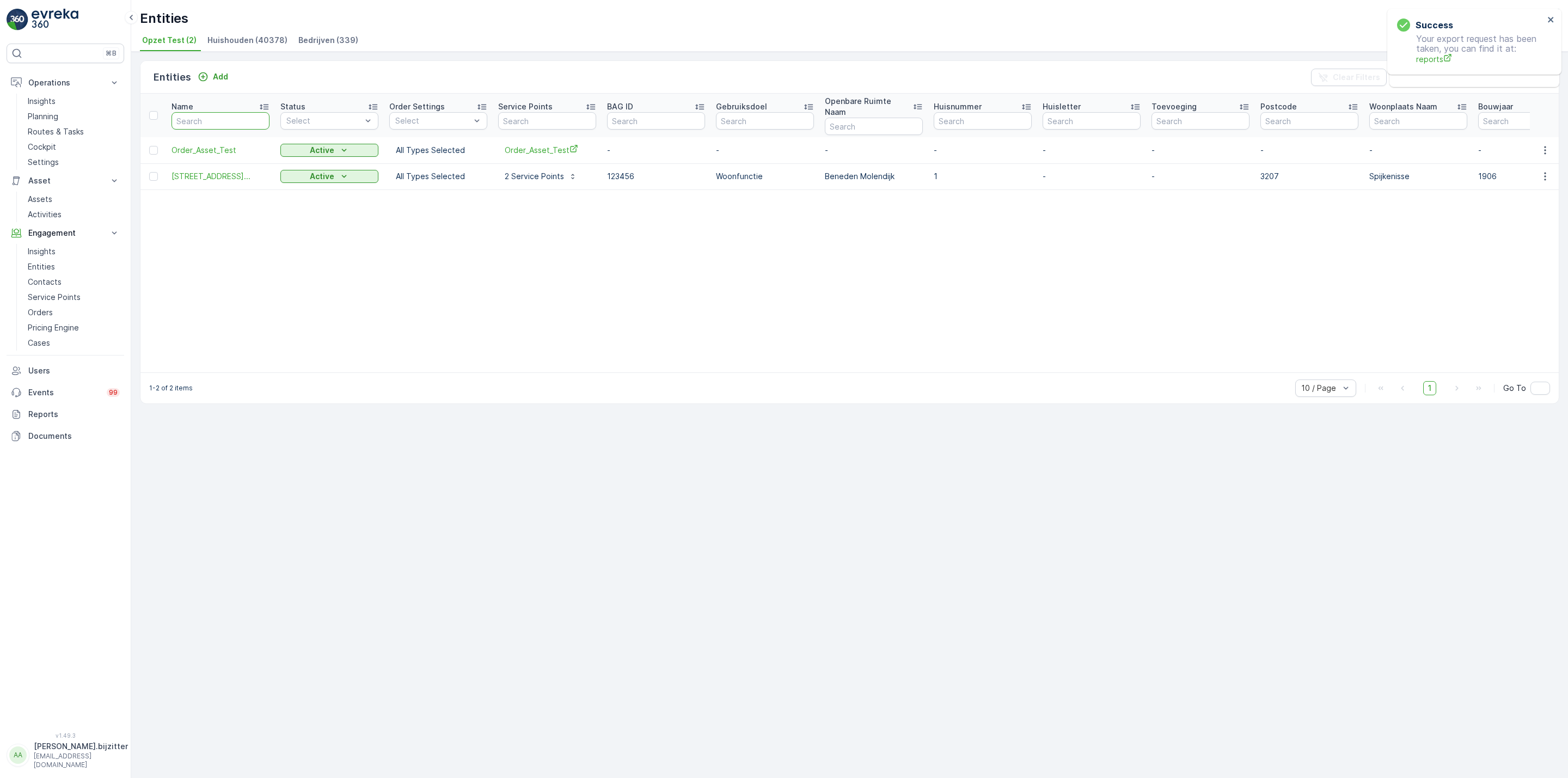
click at [217, 115] on input "text" at bounding box center [220, 121] width 98 height 18
click at [240, 43] on span "Huishouden (40378)" at bounding box center [247, 40] width 80 height 11
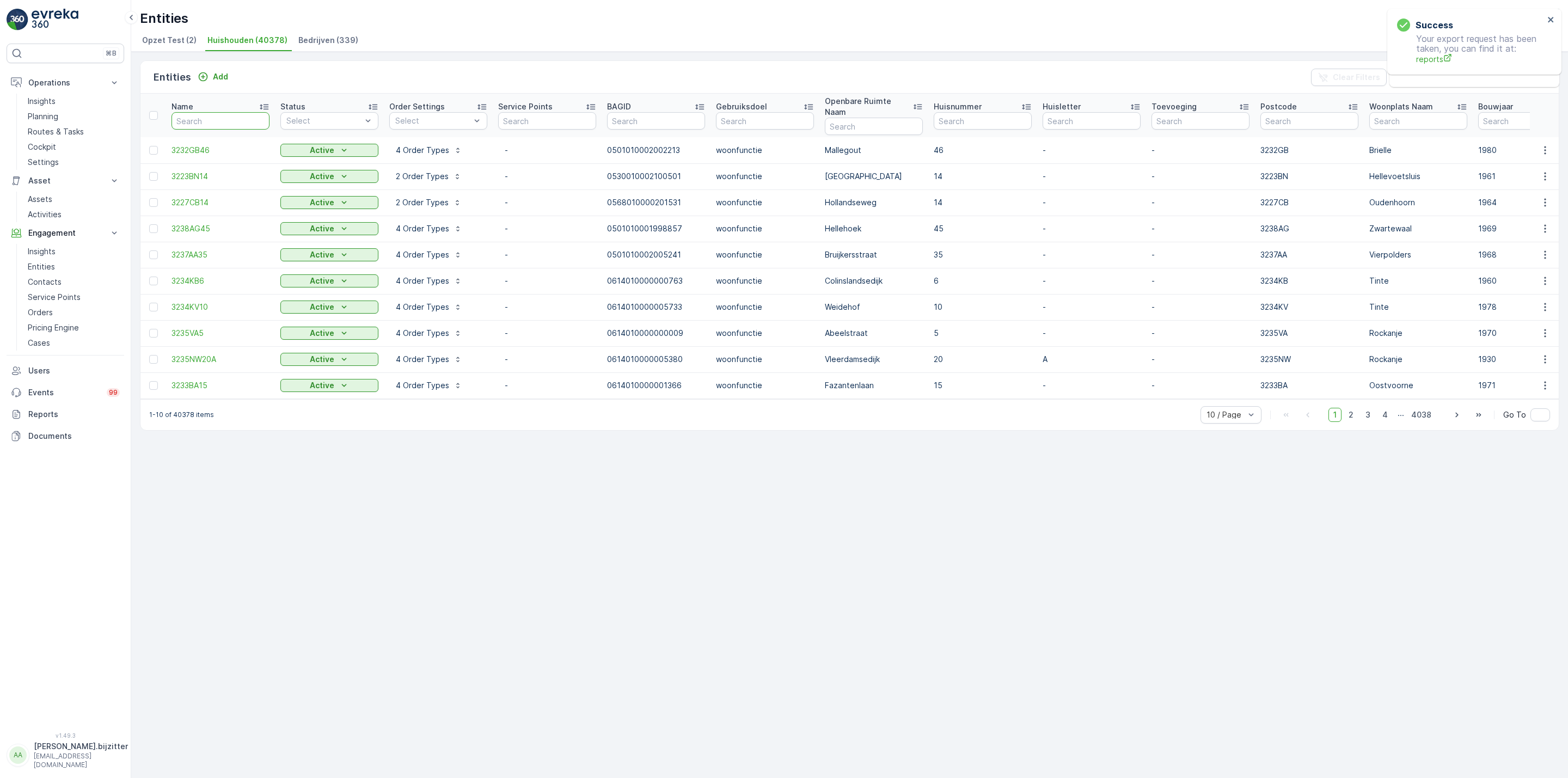
click at [219, 118] on input "text" at bounding box center [220, 121] width 98 height 18
paste input "3203BL38"
type input "3203BL38"
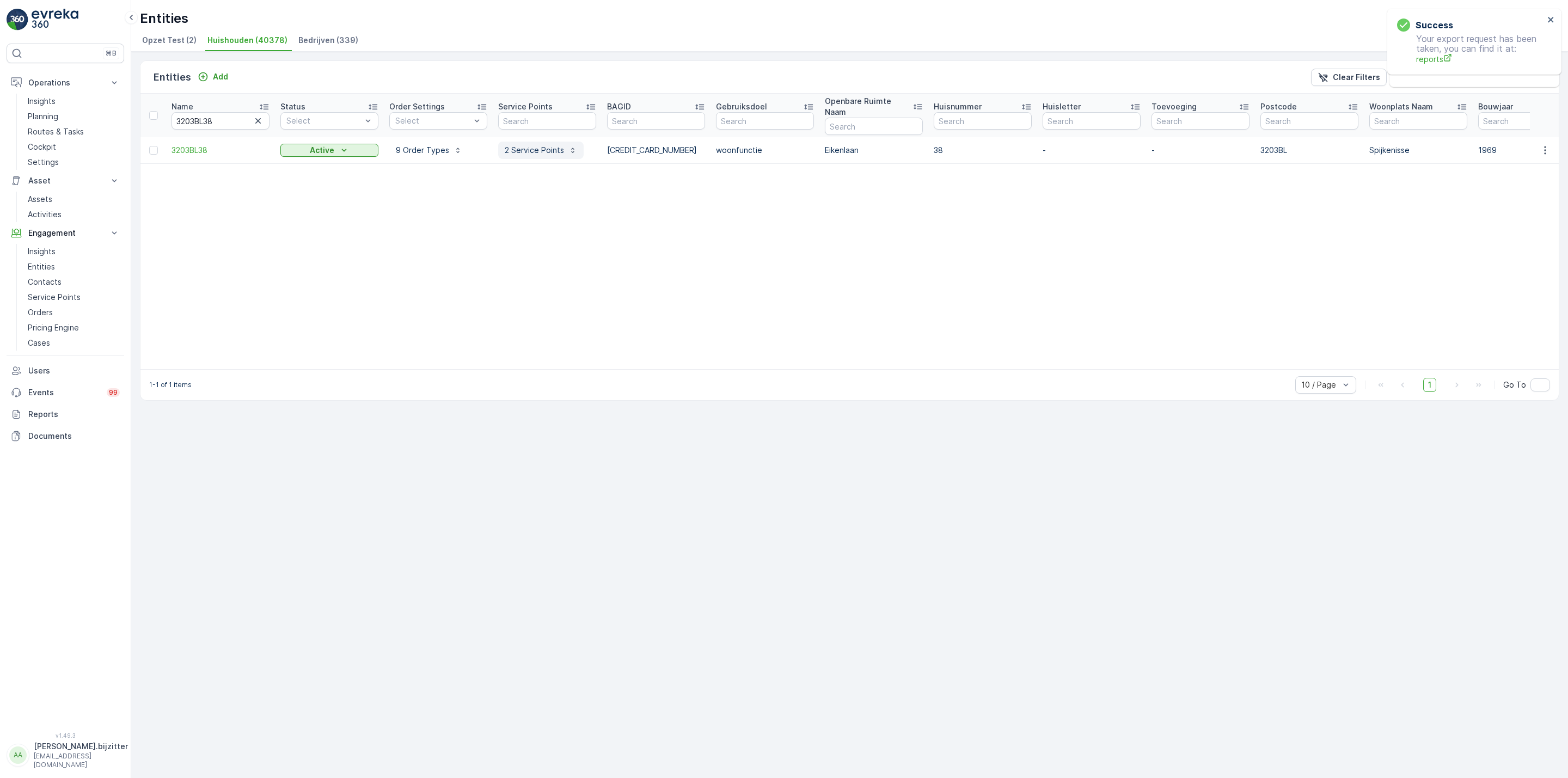
click at [536, 145] on p "2 Service Points" at bounding box center [534, 150] width 59 height 11
click at [525, 174] on span "Cluster Point - 88694" at bounding box center [563, 173] width 121 height 12
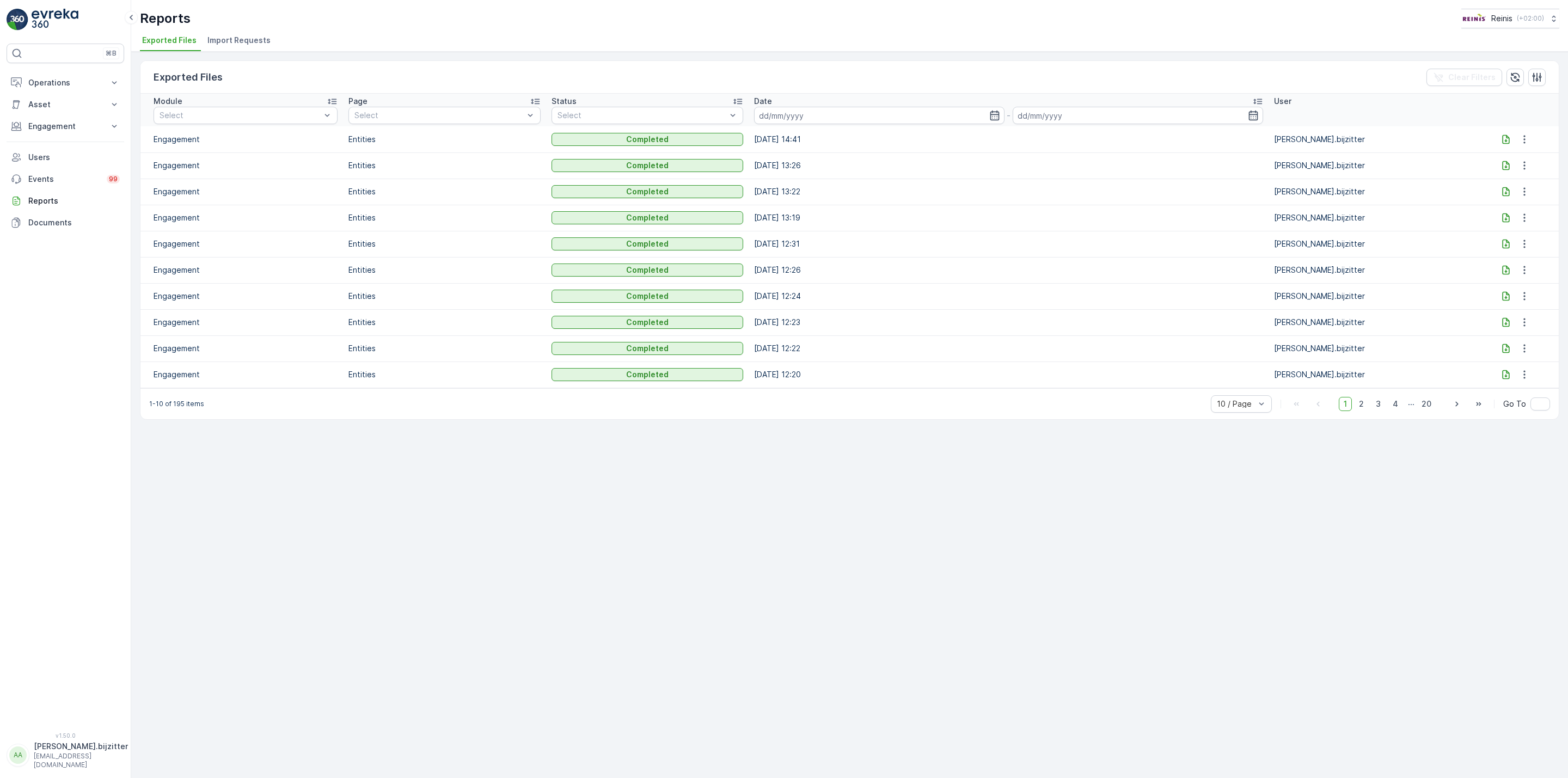
click at [1508, 136] on icon at bounding box center [1506, 139] width 11 height 11
click at [275, 501] on div "Exported Files Clear Filters Module Select Page Select Status Select Date - Use…" at bounding box center [850, 415] width 1436 height 727
click at [794, 513] on div "Exported Files Clear Filters Module Select Page Select Status Select Date - Use…" at bounding box center [850, 415] width 1436 height 727
drag, startPoint x: 1412, startPoint y: 208, endPoint x: 1404, endPoint y: 239, distance: 32.0
drag, startPoint x: 1404, startPoint y: 239, endPoint x: 1550, endPoint y: 15, distance: 267.4
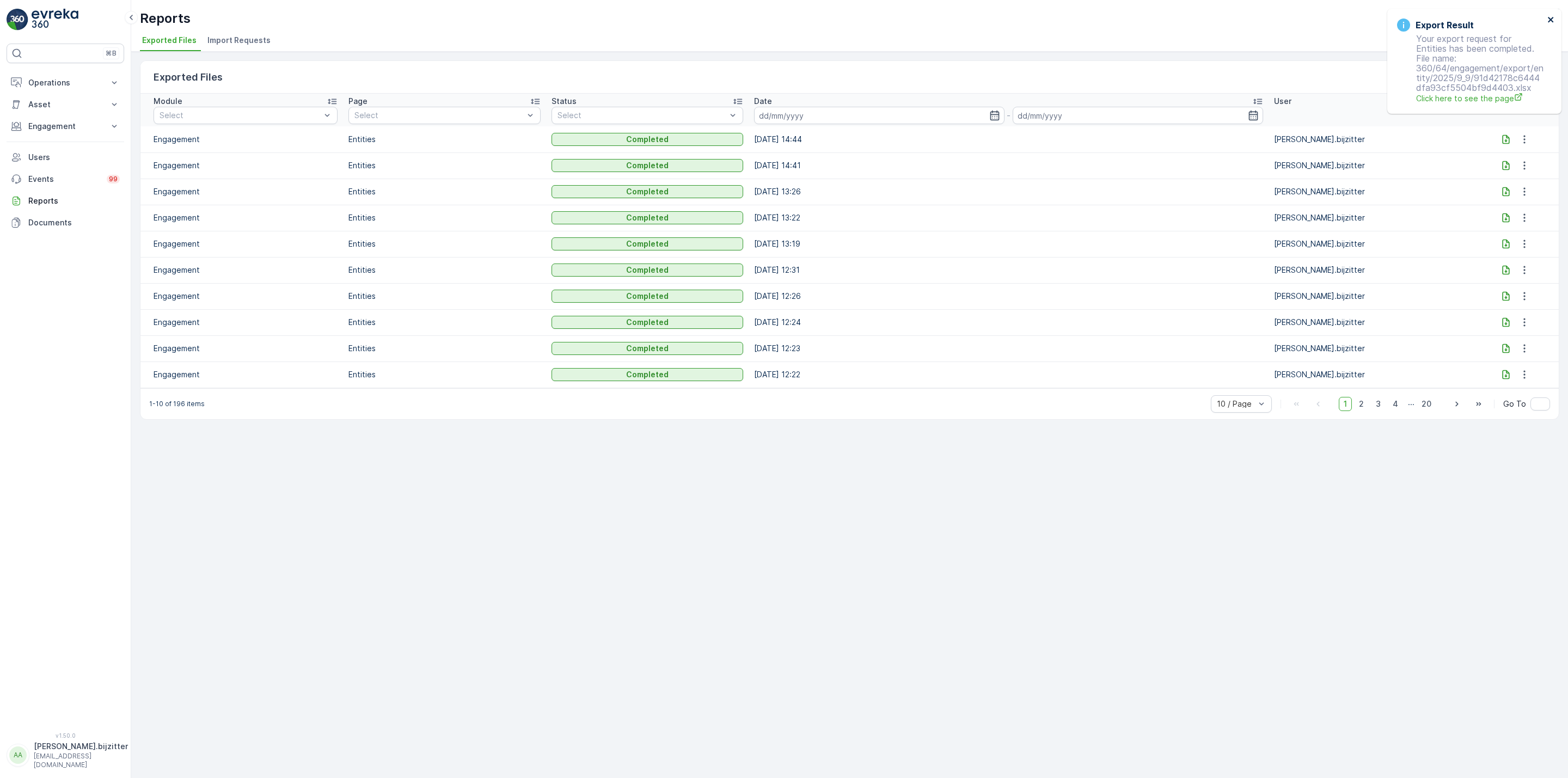
click at [1550, 15] on icon "close" at bounding box center [1551, 19] width 8 height 8
click at [1501, 135] on icon at bounding box center [1506, 139] width 11 height 11
click at [811, 419] on div "1-10 of 196 items 10 / Page 1 2 3 4 ... 20 Go To" at bounding box center [850, 403] width 1418 height 31
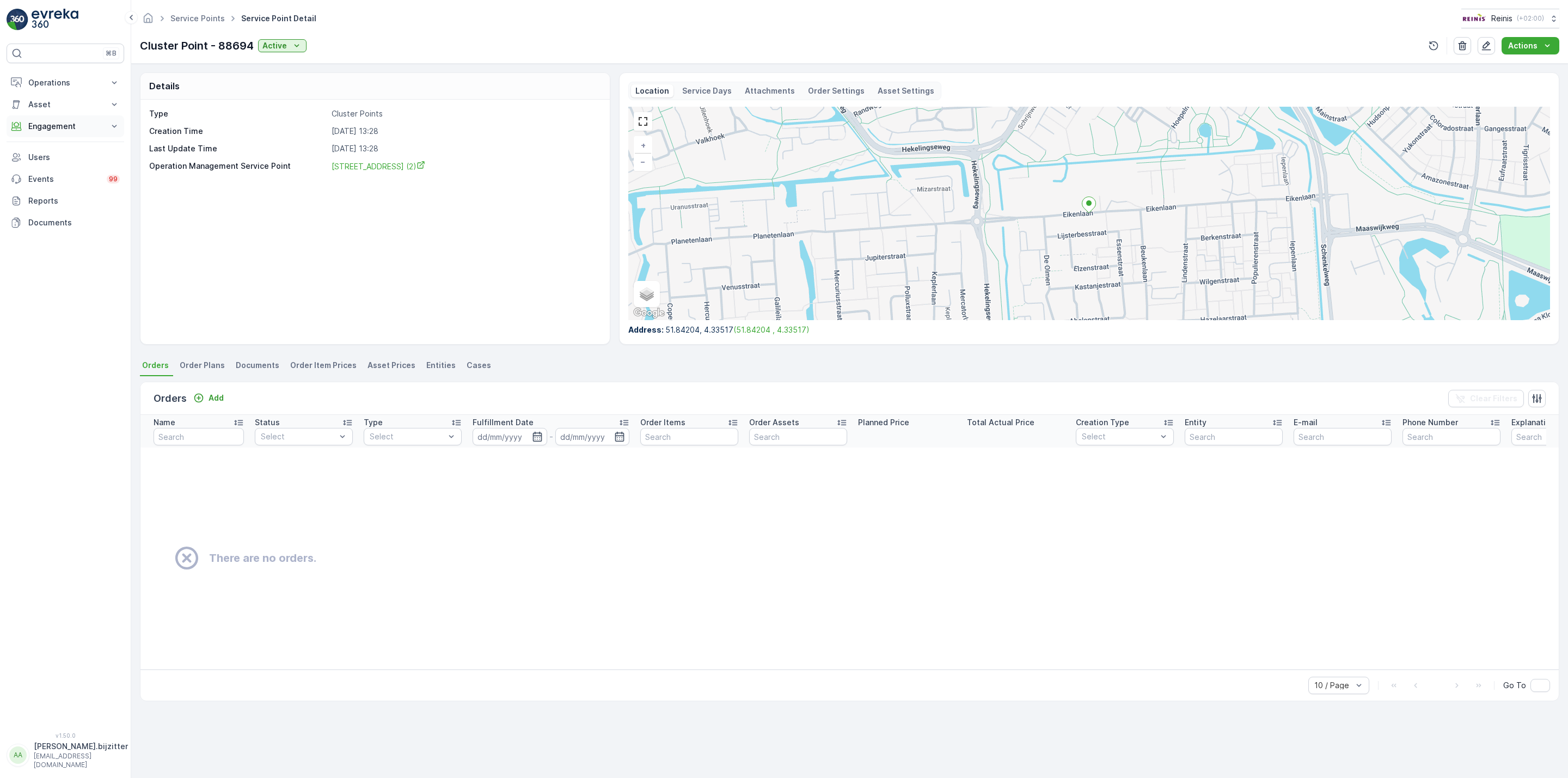
click at [43, 123] on p "Engagement" at bounding box center [66, 126] width 74 height 11
click at [33, 195] on p "Service Points" at bounding box center [54, 190] width 53 height 11
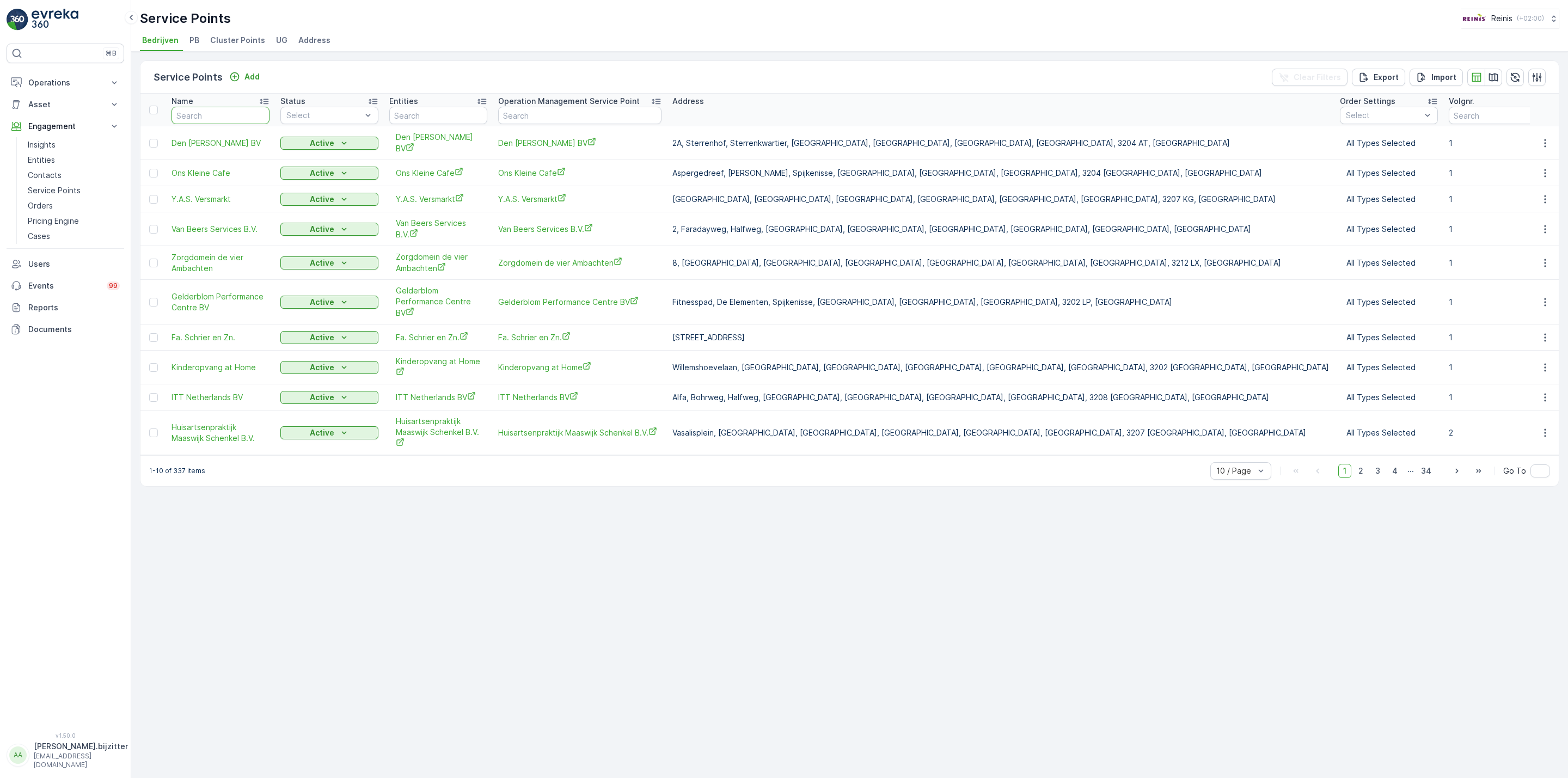
click at [206, 118] on input "text" at bounding box center [220, 115] width 98 height 18
paste input "98933"
type input "98933"
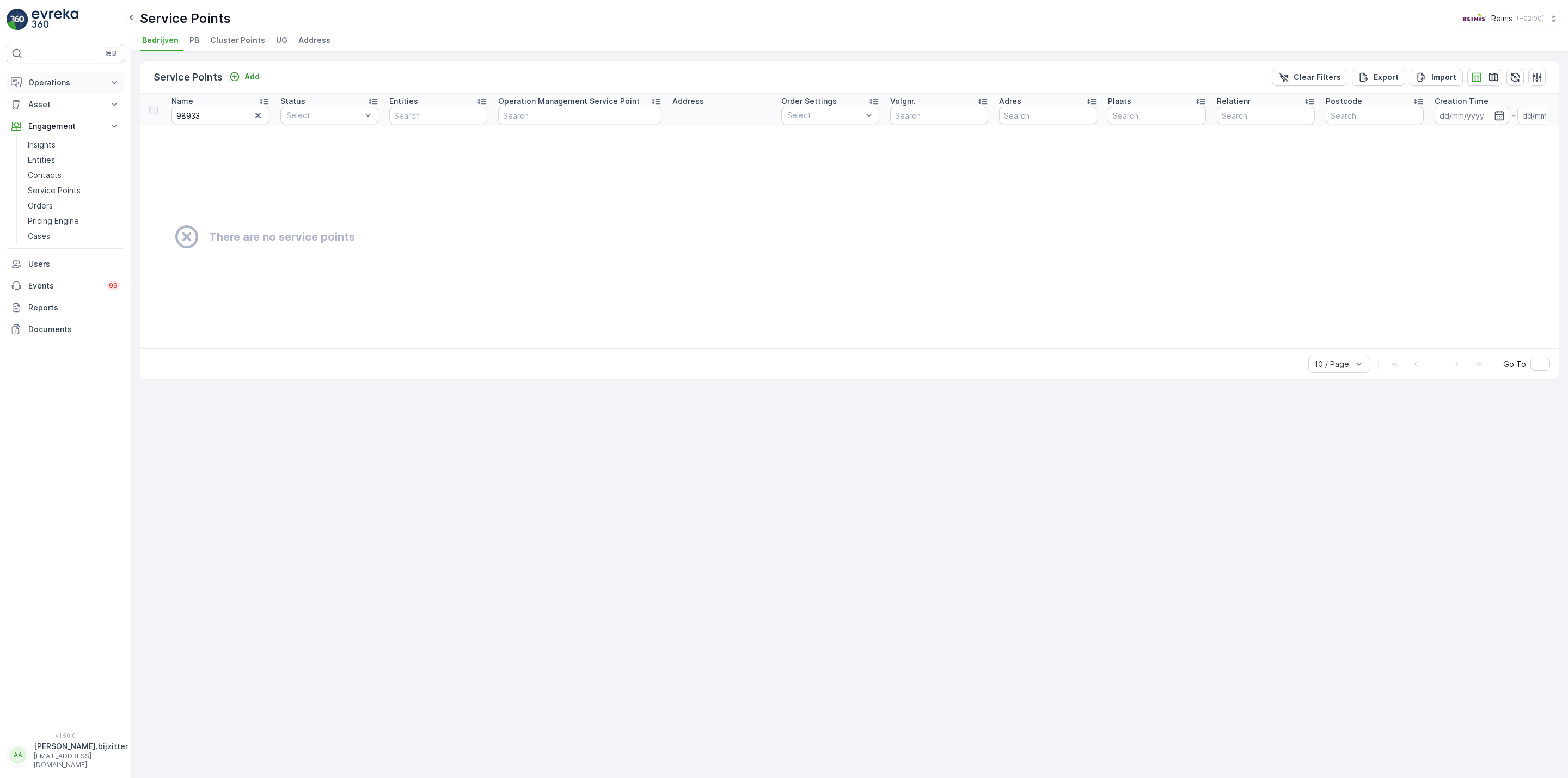
click at [52, 83] on p "Operations" at bounding box center [66, 83] width 74 height 11
click at [52, 115] on p "Planning" at bounding box center [43, 116] width 30 height 11
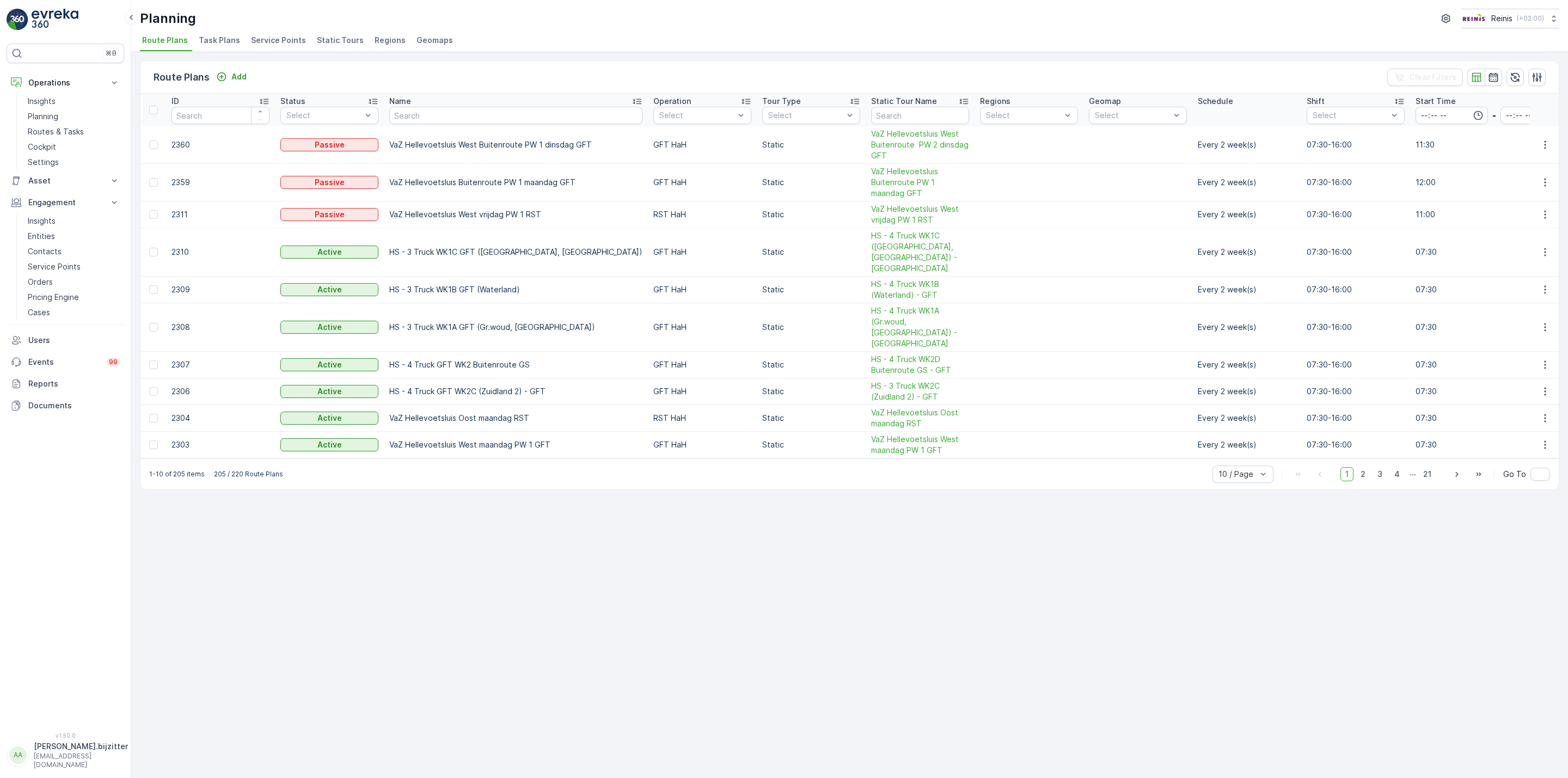
click at [276, 42] on span "Service Points" at bounding box center [278, 40] width 55 height 11
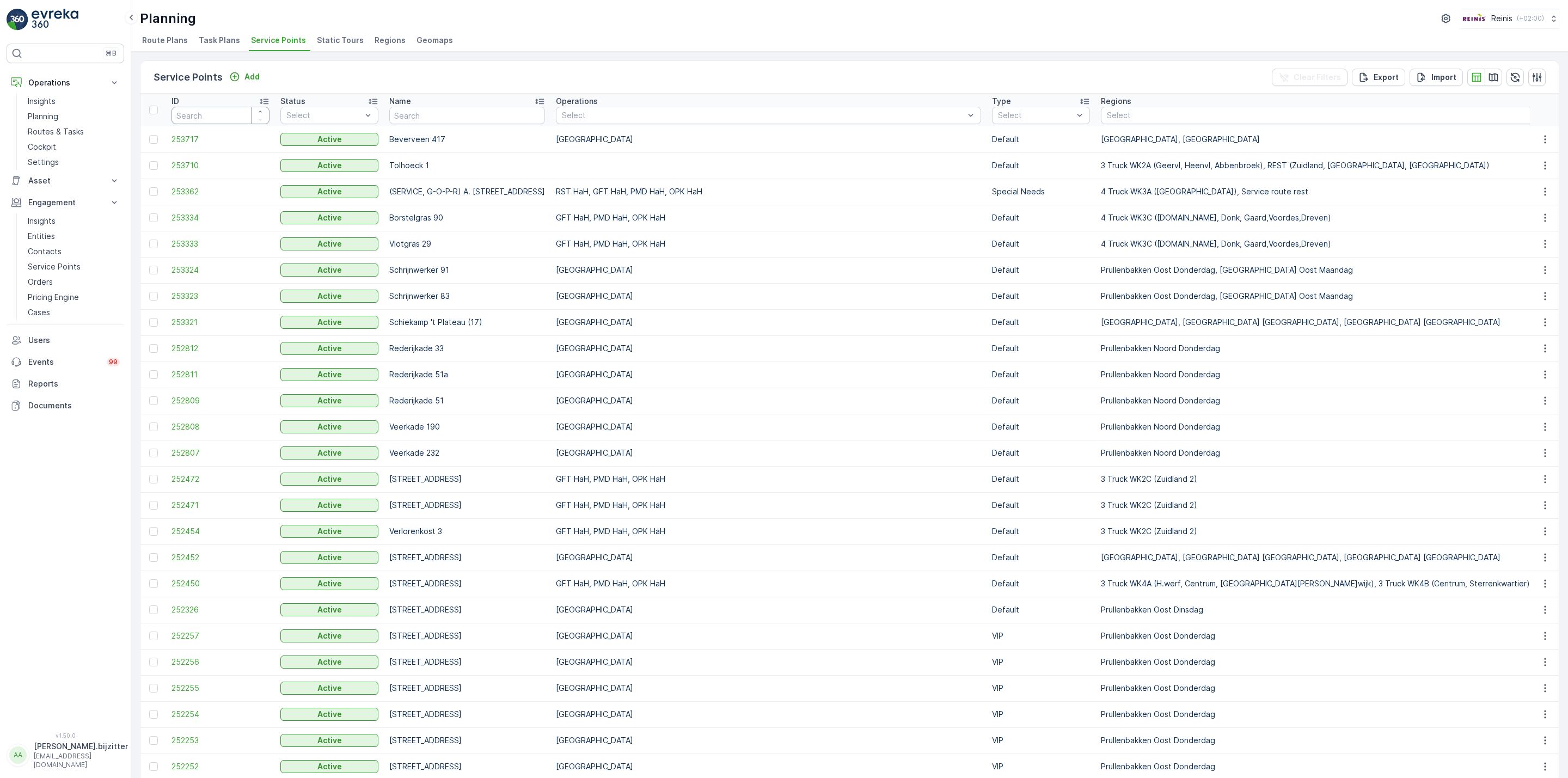
click at [202, 113] on input "number" at bounding box center [220, 115] width 98 height 18
paste input "98933"
type input "98933"
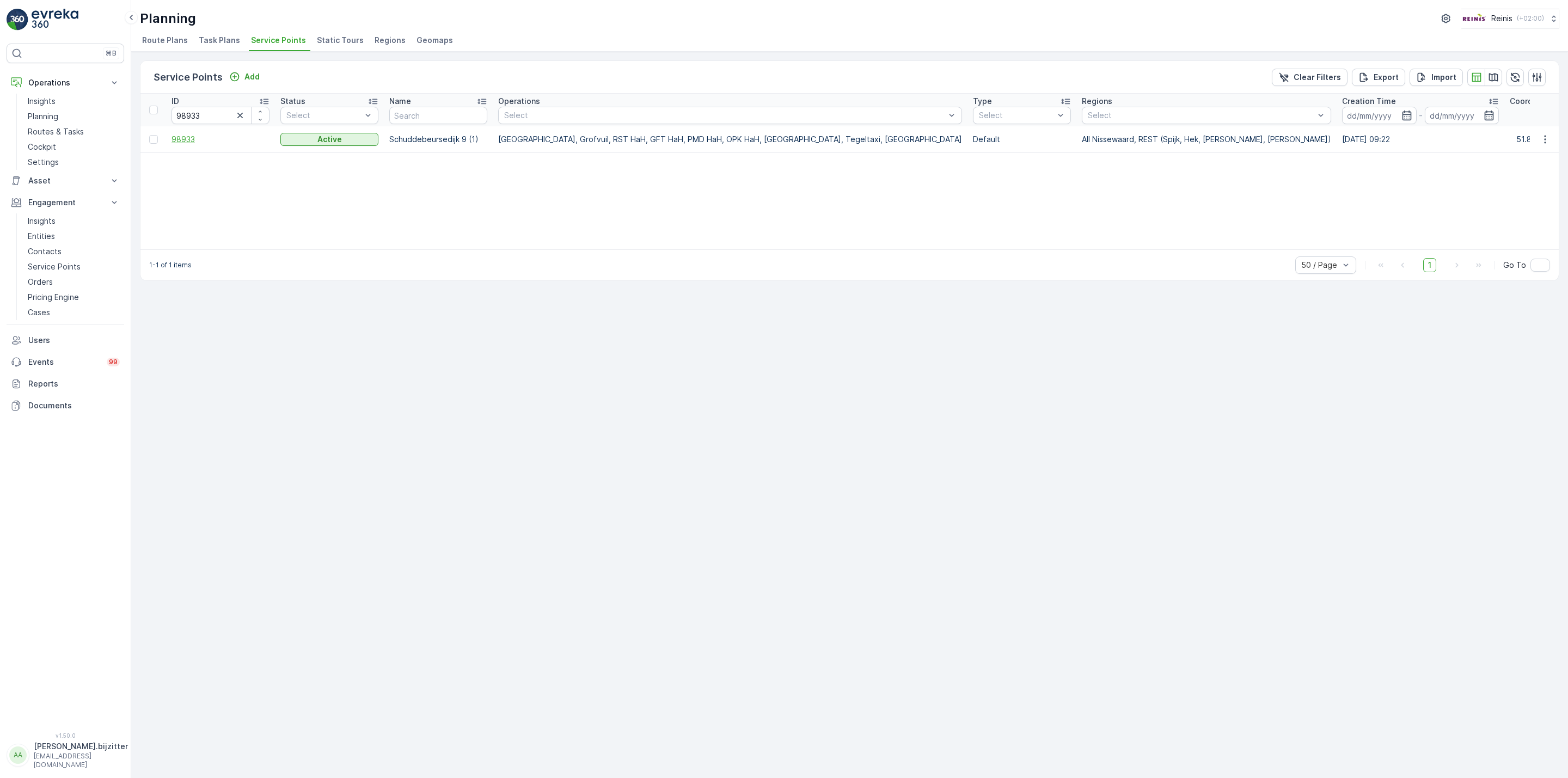
click at [185, 141] on span "98933" at bounding box center [220, 139] width 98 height 11
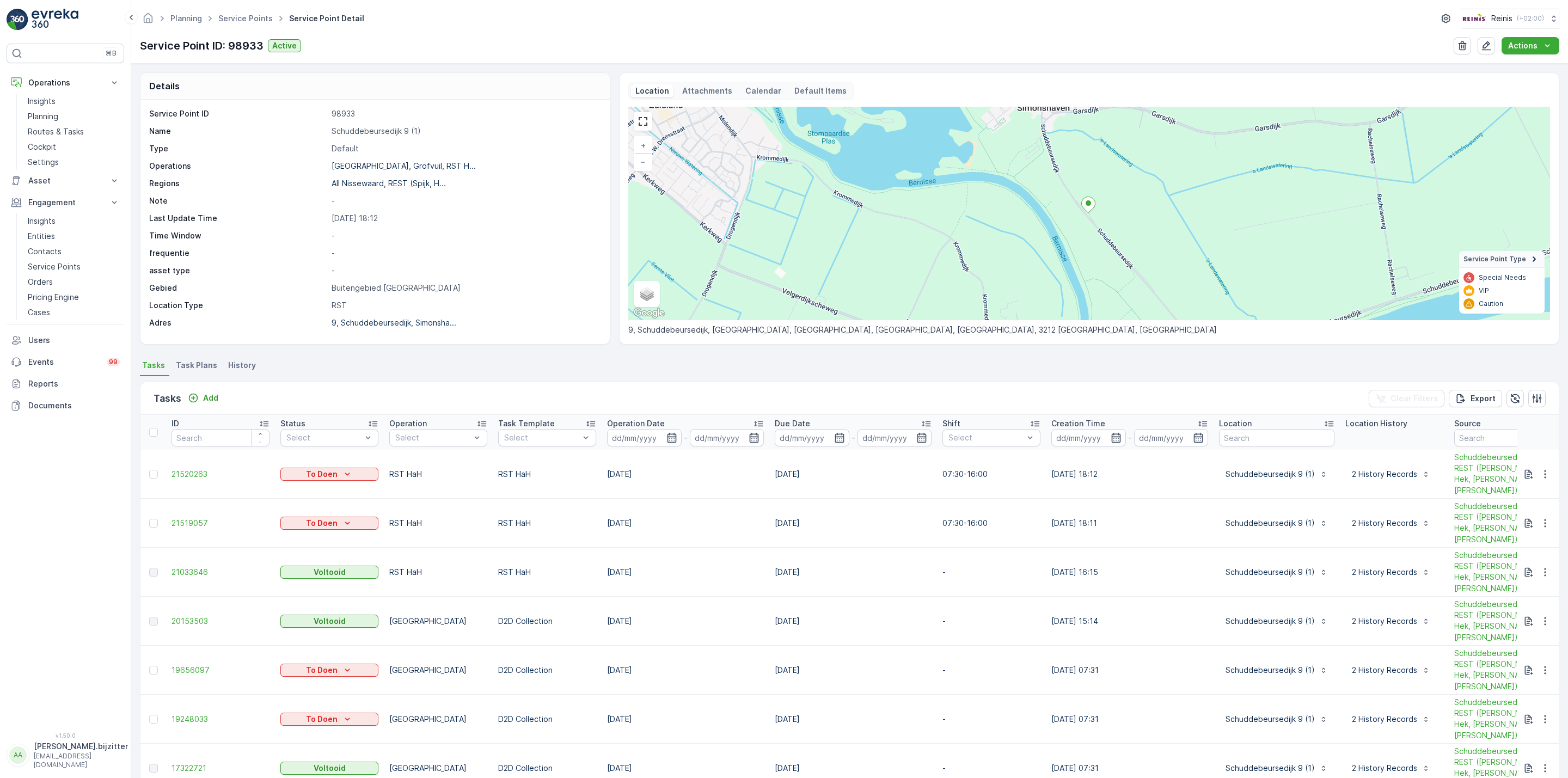
click at [400, 137] on p "Schuddebeursedijk 9 (1)" at bounding box center [464, 131] width 266 height 11
click at [406, 132] on p "Schuddebeursedijk 9 (1)" at bounding box center [464, 131] width 266 height 11
click at [383, 131] on p "Schuddebeursedijk 9 (1)" at bounding box center [464, 131] width 266 height 11
copy p "Schuddebeursedijk"
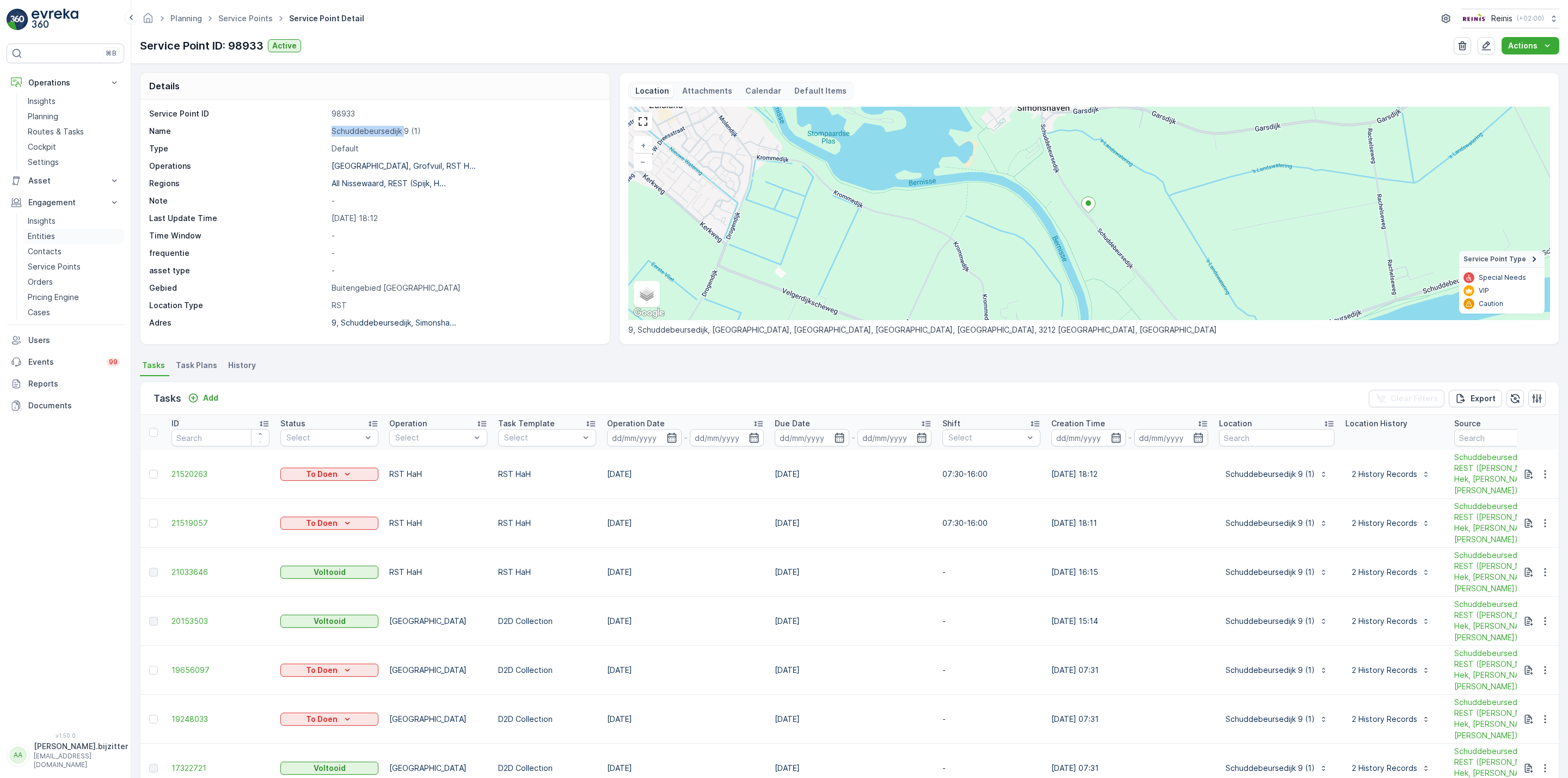
click at [47, 239] on p "Entities" at bounding box center [41, 236] width 27 height 11
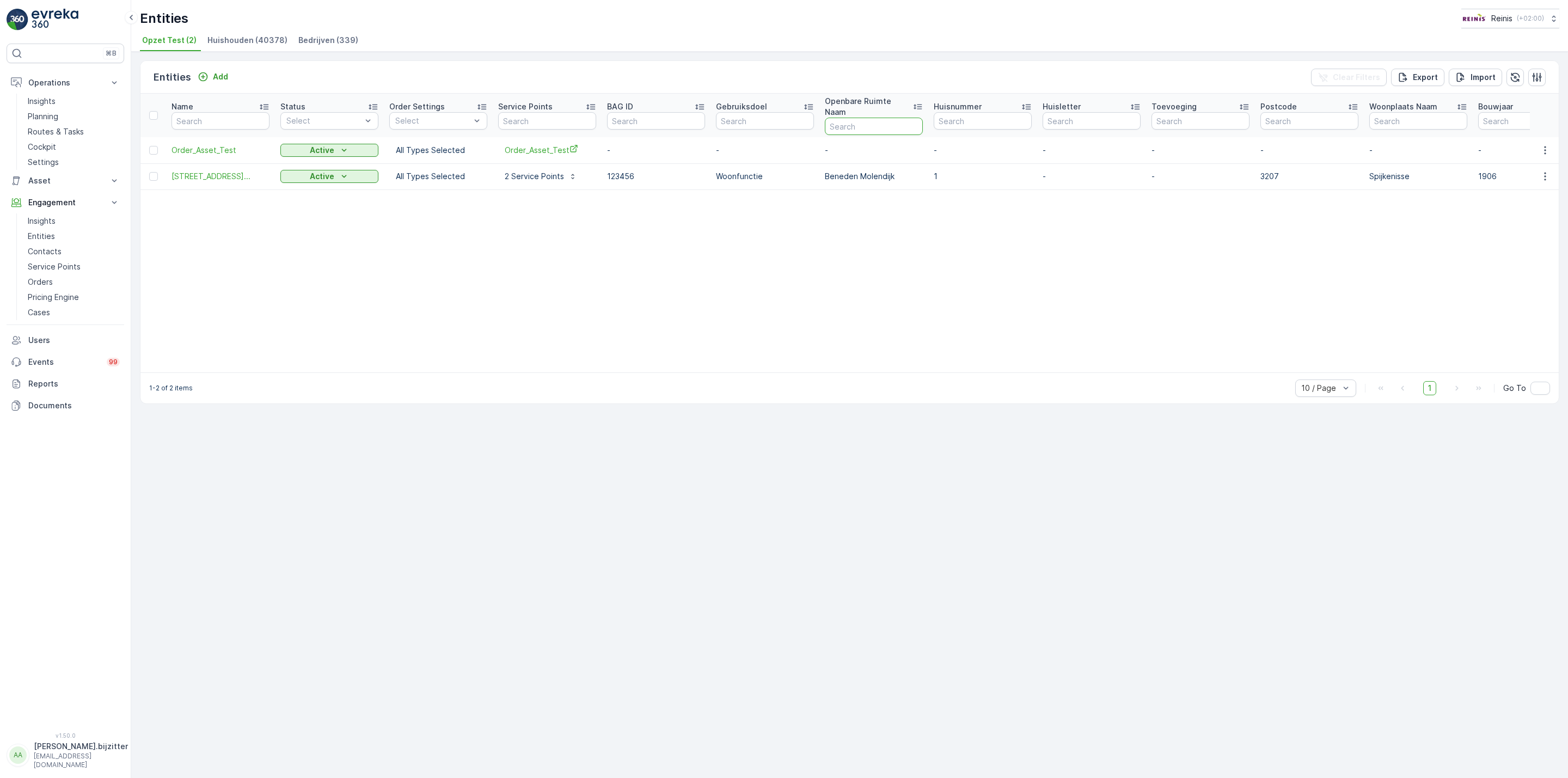
click at [859, 118] on input "text" at bounding box center [873, 126] width 98 height 18
paste input "Schuddebeursedijk"
type input "Schuddebeursedijk"
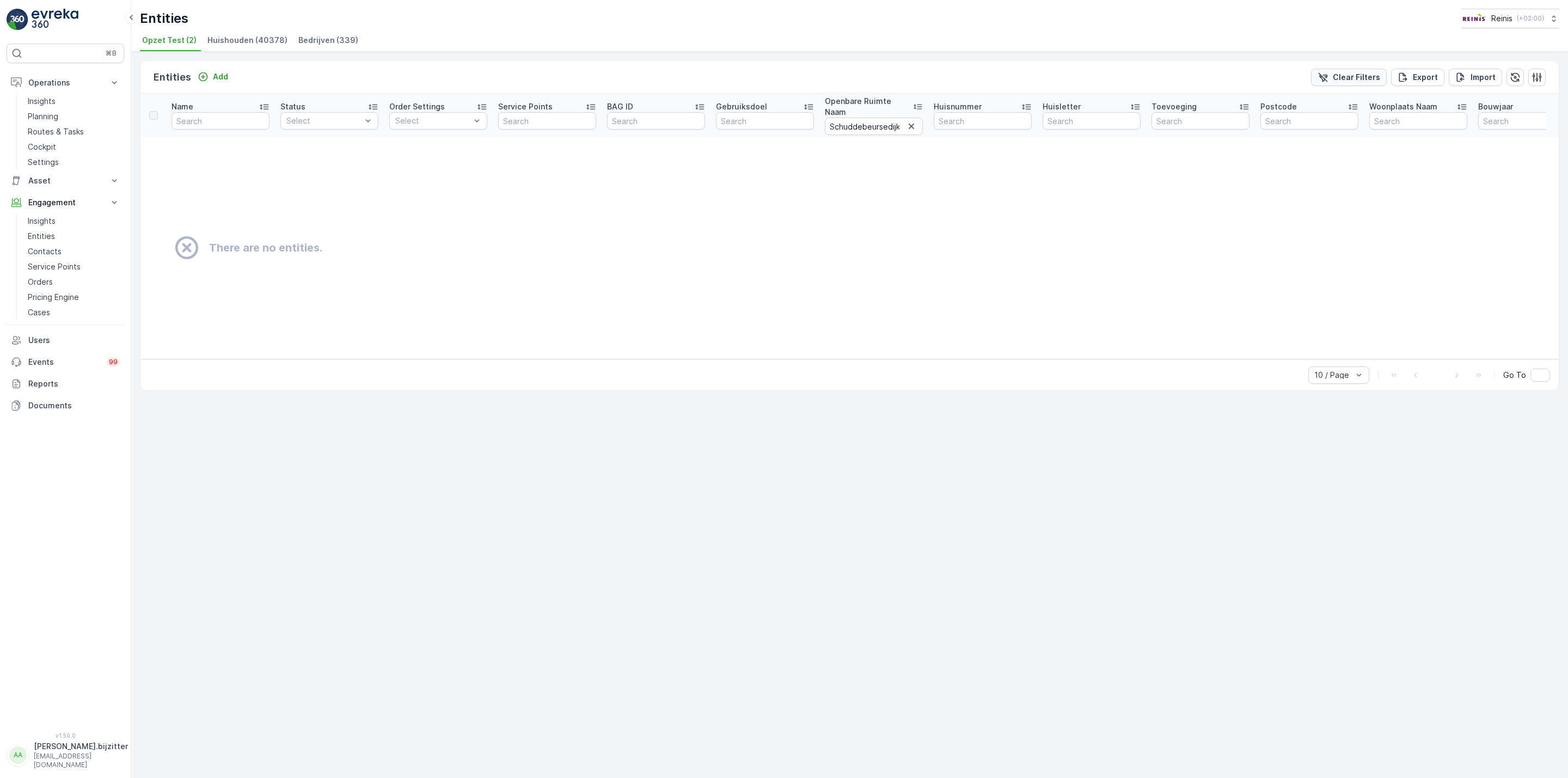
click at [1345, 78] on p "Clear Filters" at bounding box center [1356, 77] width 47 height 11
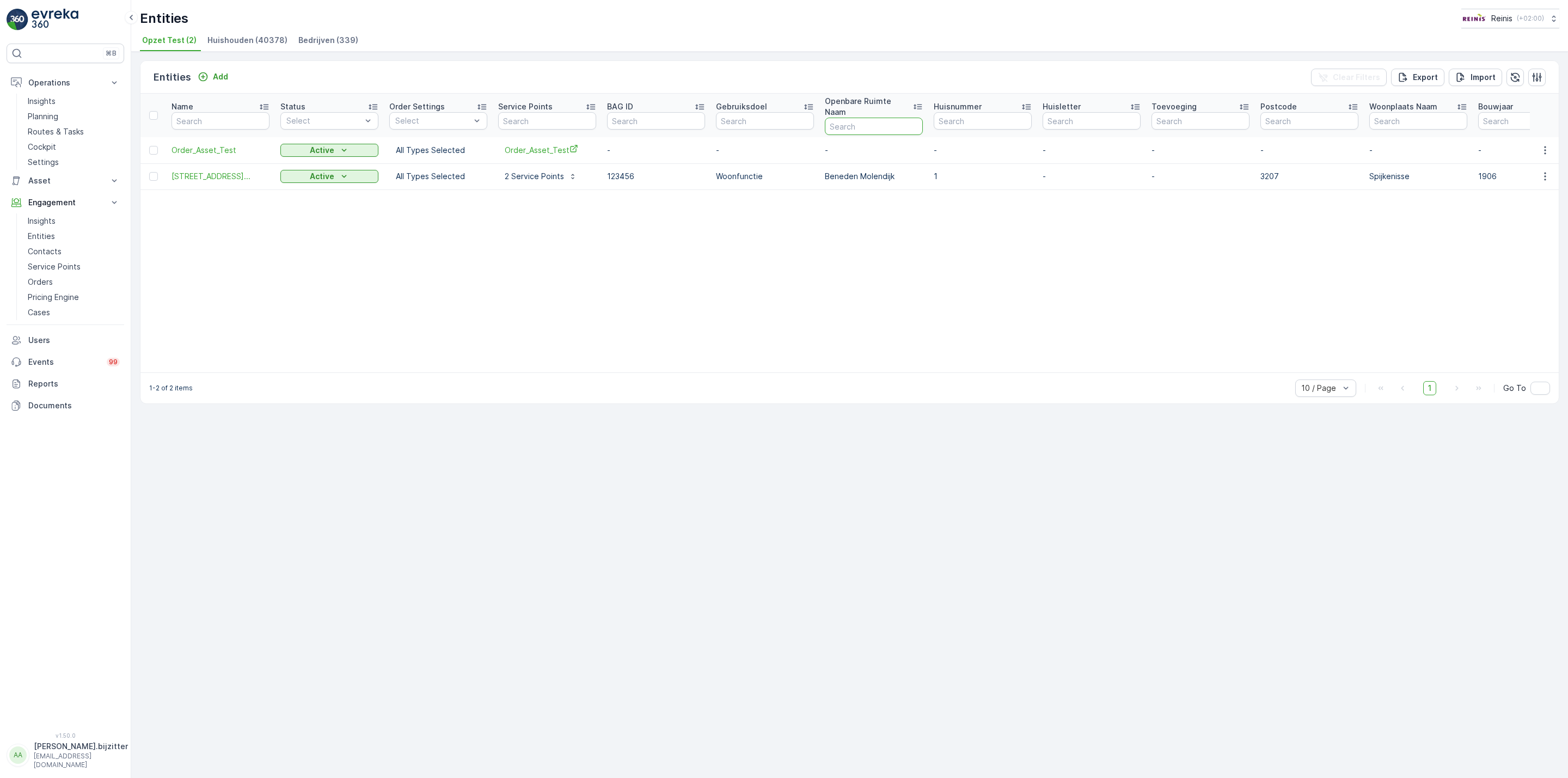
click at [858, 121] on input "text" at bounding box center [873, 126] width 98 height 18
click at [242, 40] on span "Huishouden (40378)" at bounding box center [247, 40] width 80 height 11
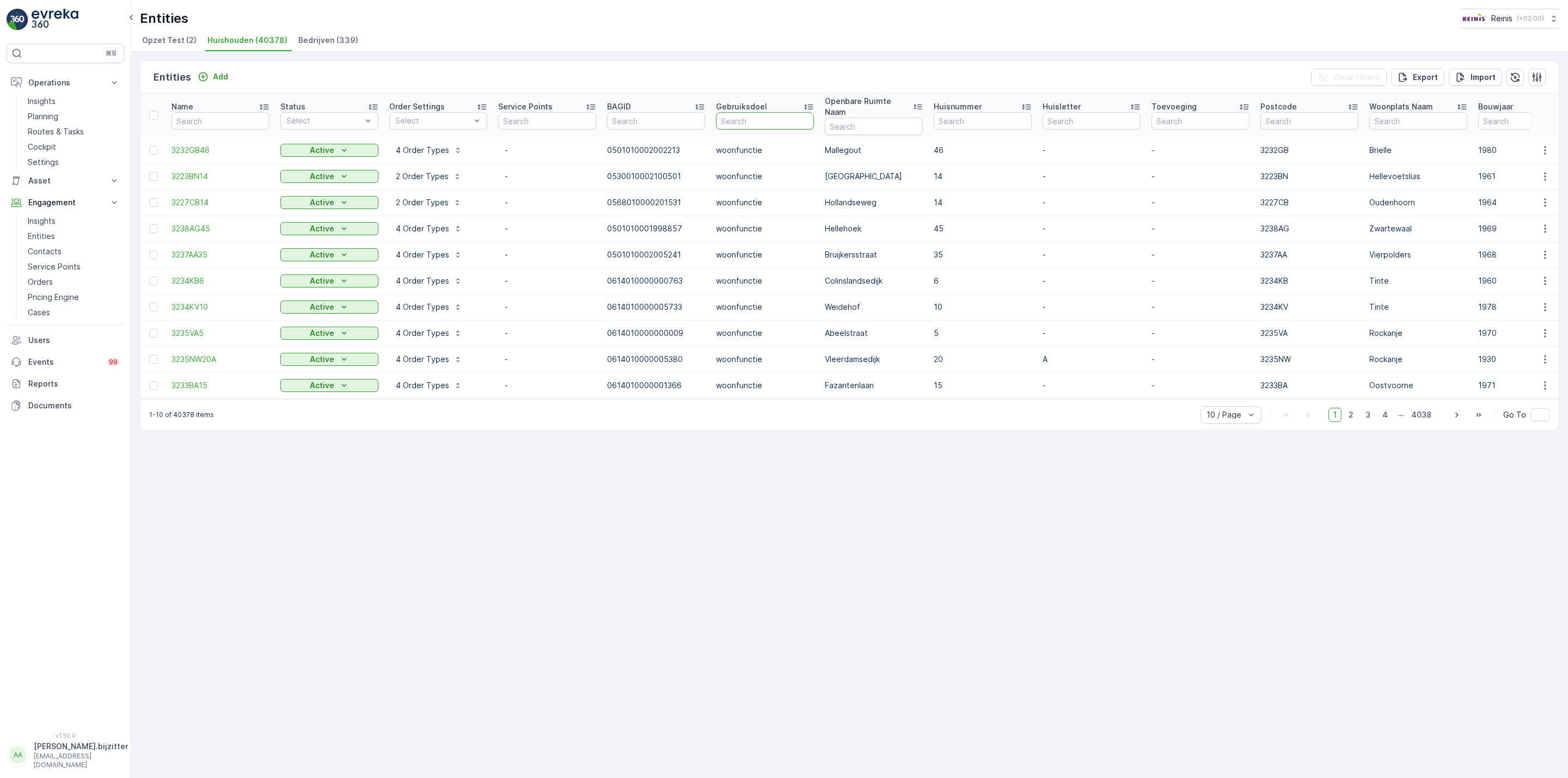
click at [771, 112] on input "text" at bounding box center [765, 121] width 98 height 18
click at [867, 118] on input "text" at bounding box center [873, 126] width 98 height 18
paste input "Schuddebeursedijk"
type input "Schuddebeursedijk"
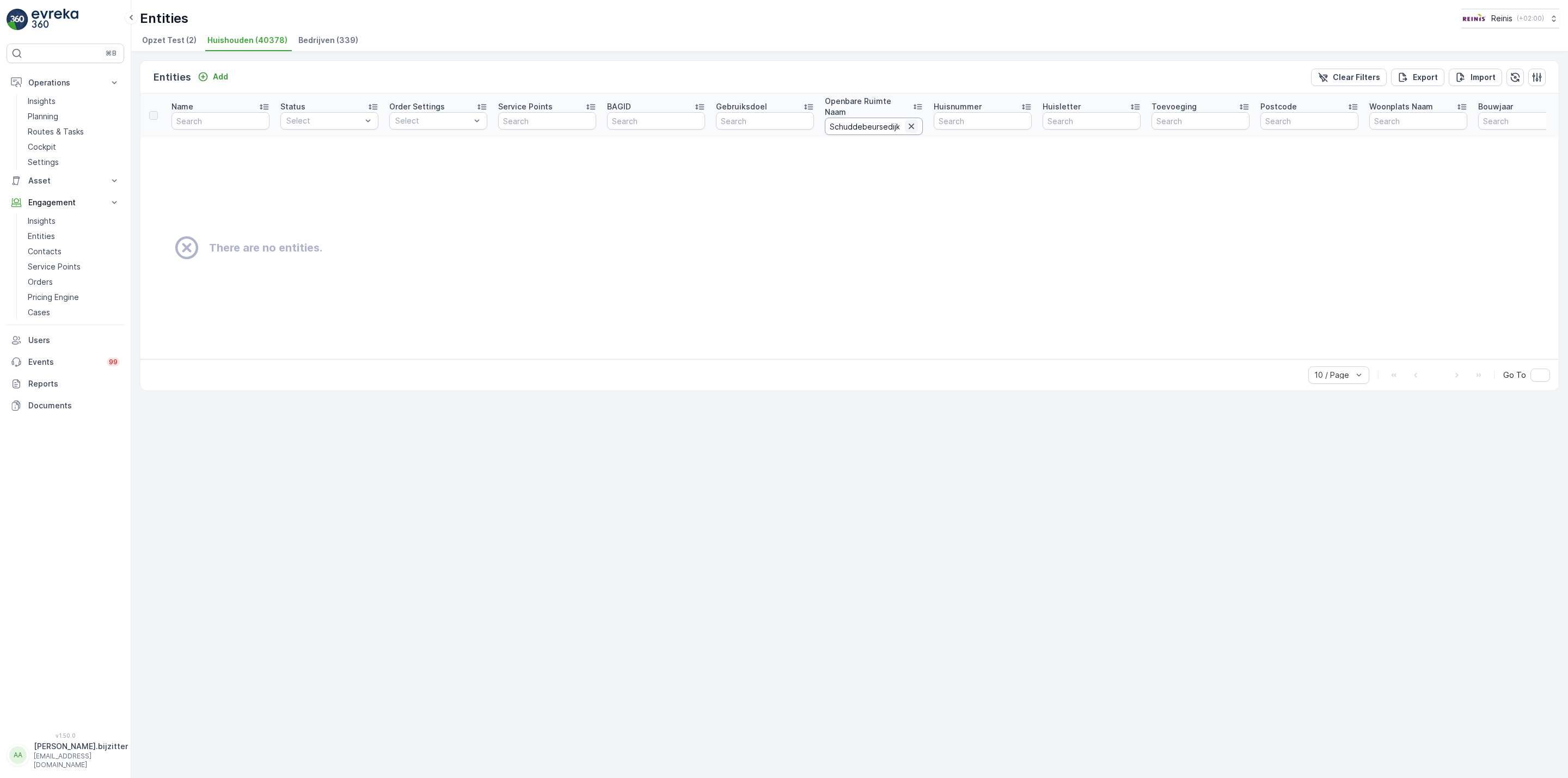
click at [905, 120] on button "button" at bounding box center [911, 126] width 13 height 13
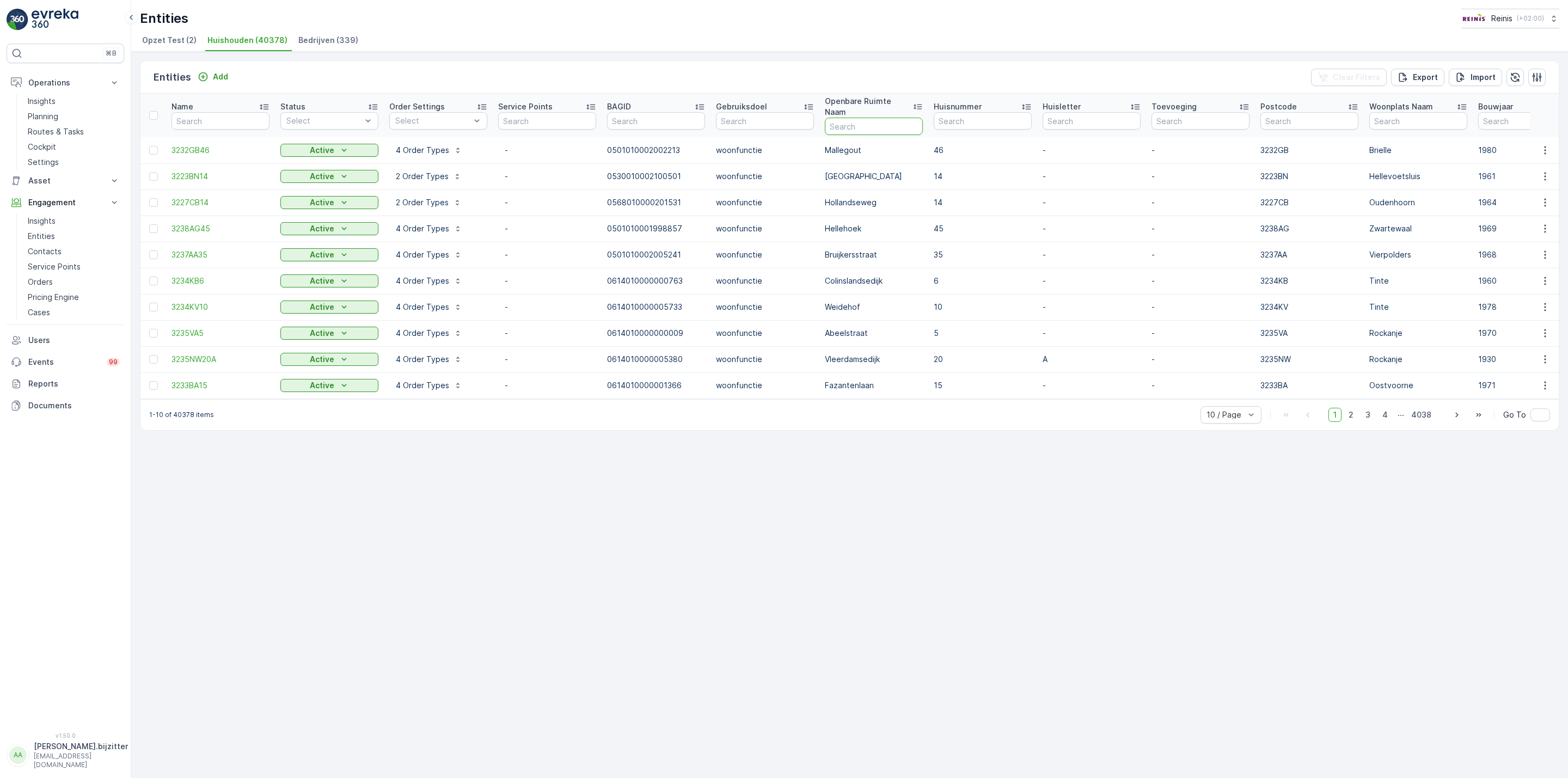
click at [876, 118] on input "text" at bounding box center [873, 126] width 98 height 18
paste input "Schuddebeursedijk"
type input "Schuddebeursedijk"
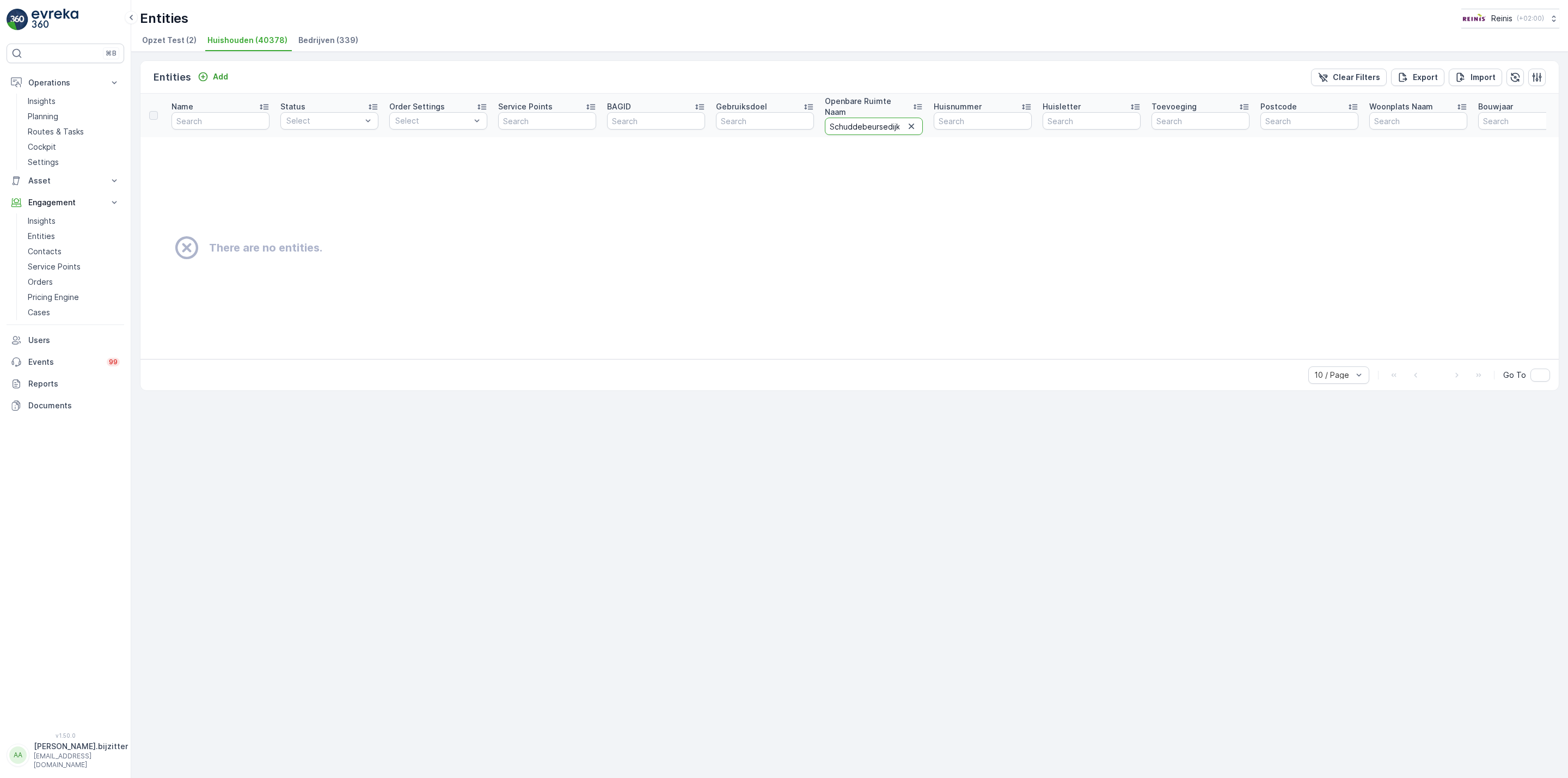
click at [894, 118] on input "Schuddebeursedijk" at bounding box center [873, 126] width 98 height 18
type input "Schuddebeursedijk"
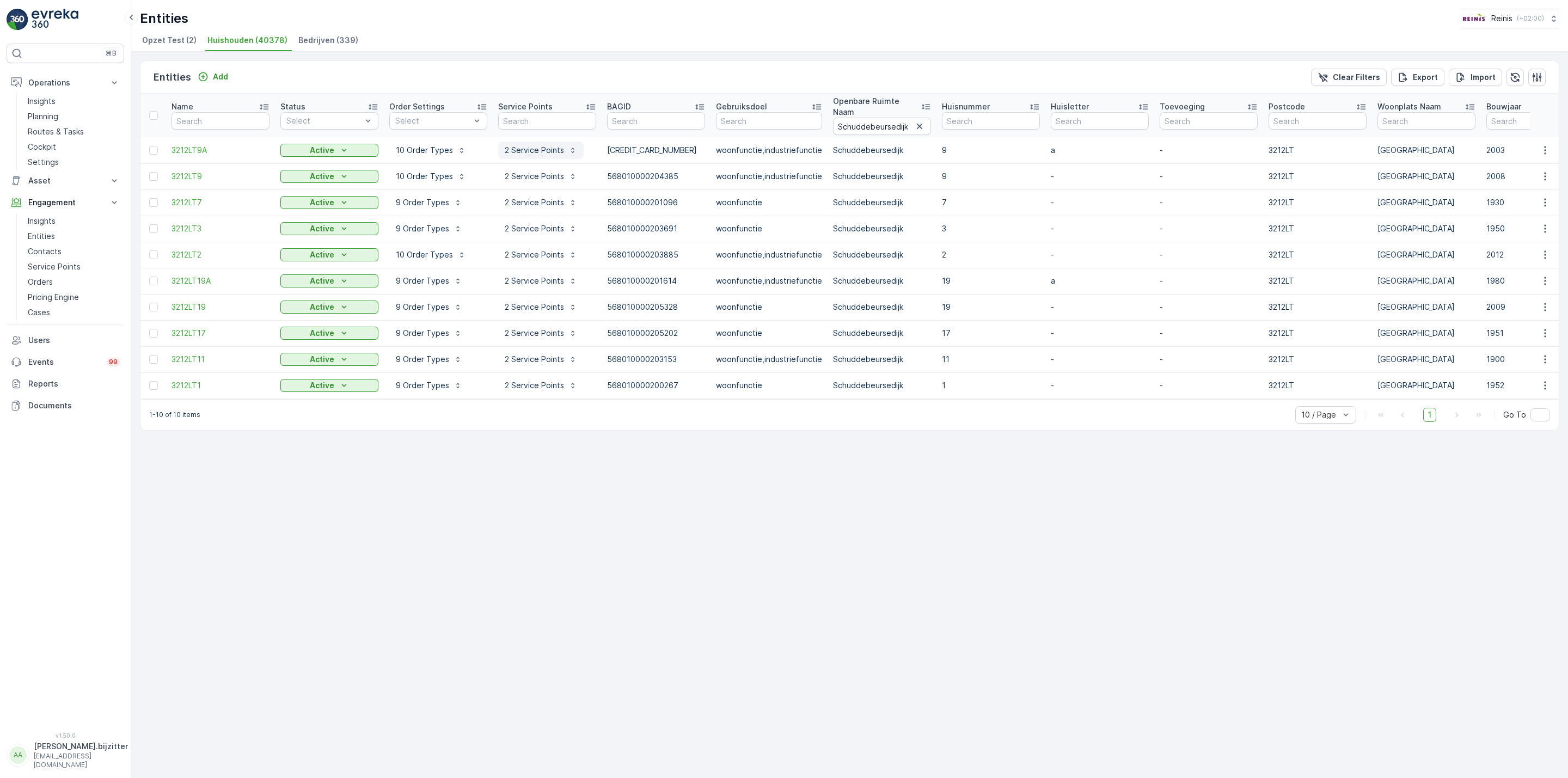
click at [540, 145] on p "2 Service Points" at bounding box center [534, 150] width 59 height 11
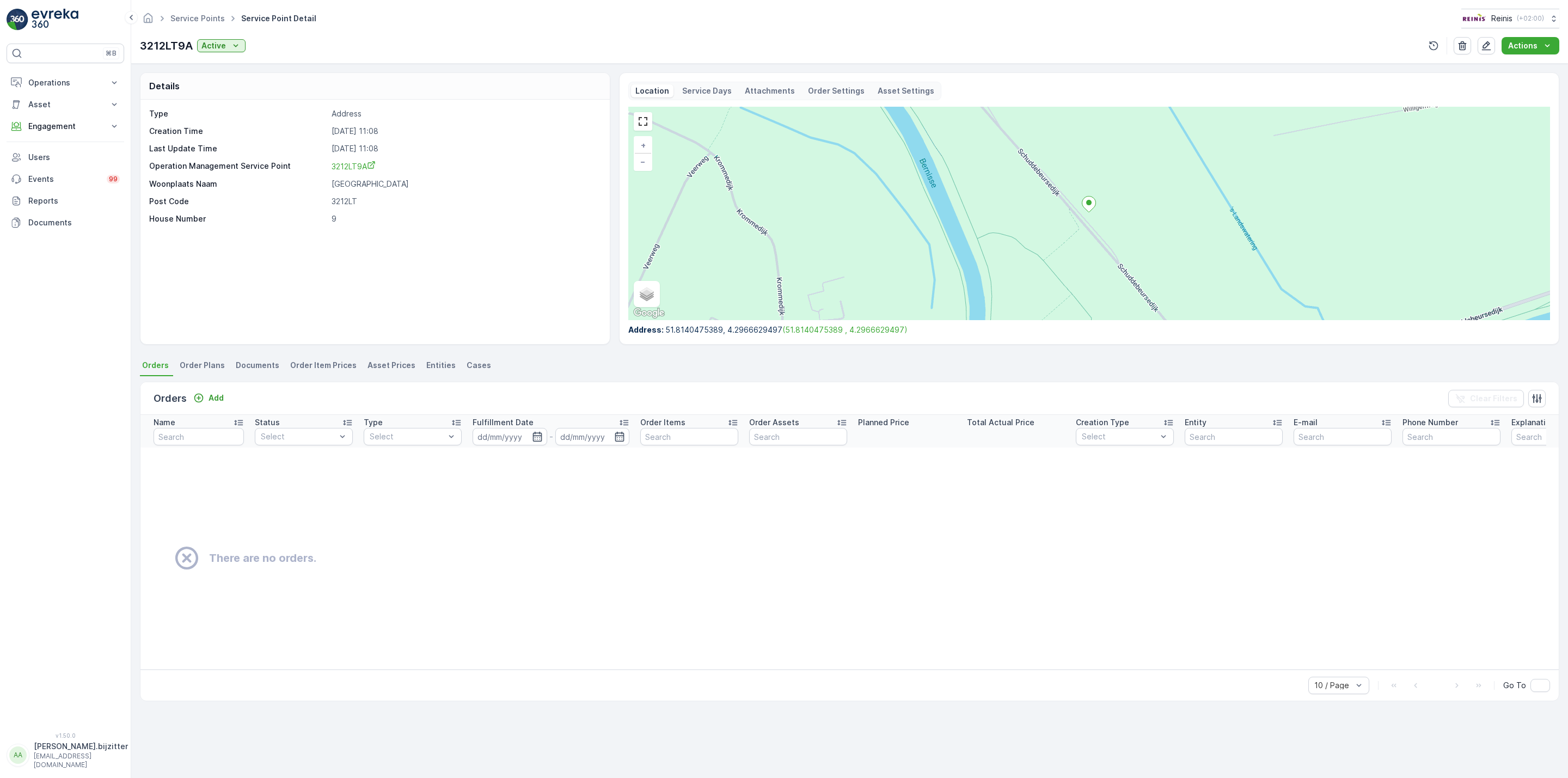
drag, startPoint x: 461, startPoint y: 214, endPoint x: 470, endPoint y: 211, distance: 9.5
click at [462, 214] on p "9" at bounding box center [464, 218] width 266 height 11
click at [837, 92] on p "Order Settings" at bounding box center [835, 90] width 56 height 11
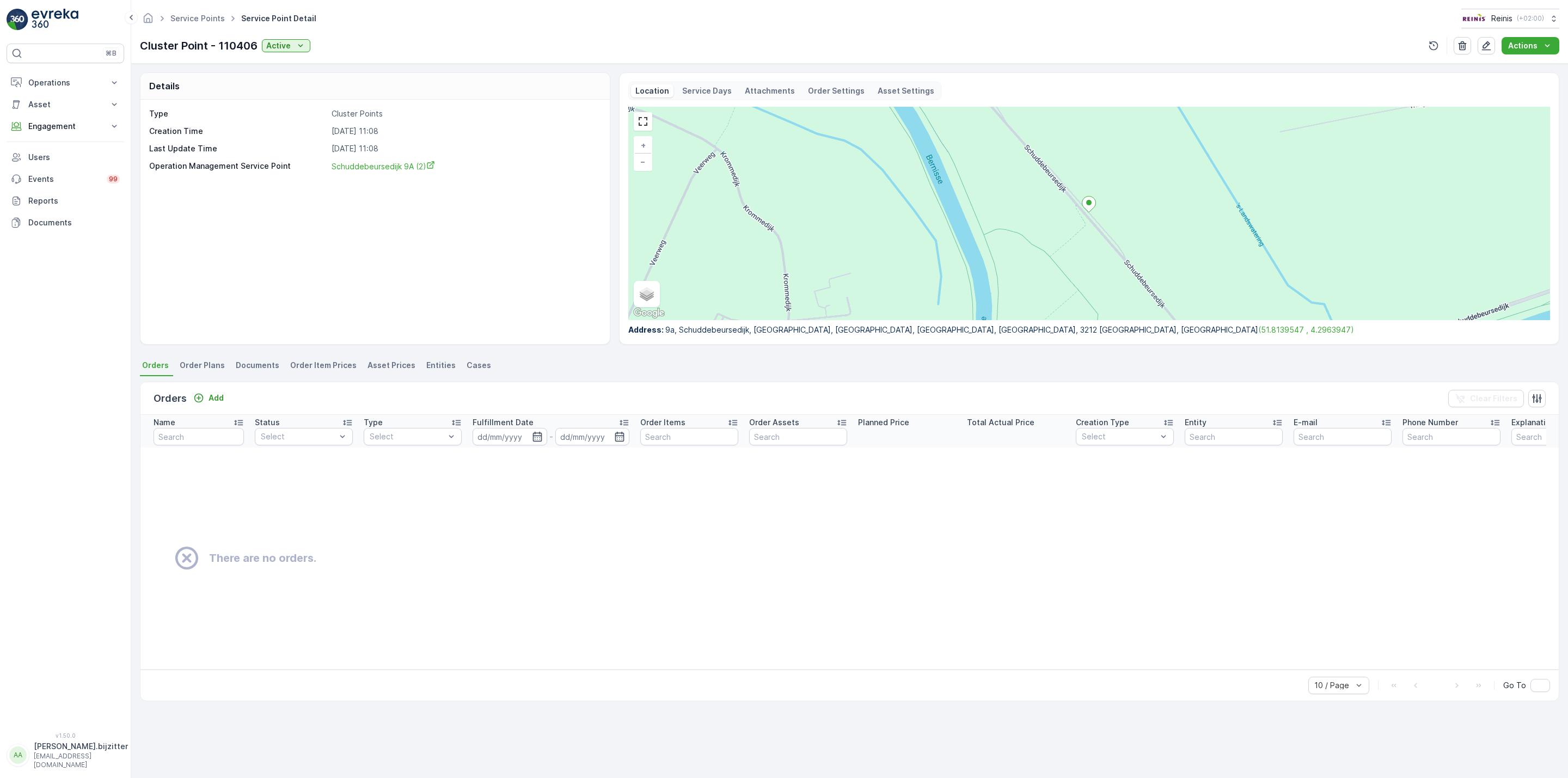
click at [824, 90] on p "Order Settings" at bounding box center [835, 90] width 56 height 11
